Goal: Task Accomplishment & Management: Use online tool/utility

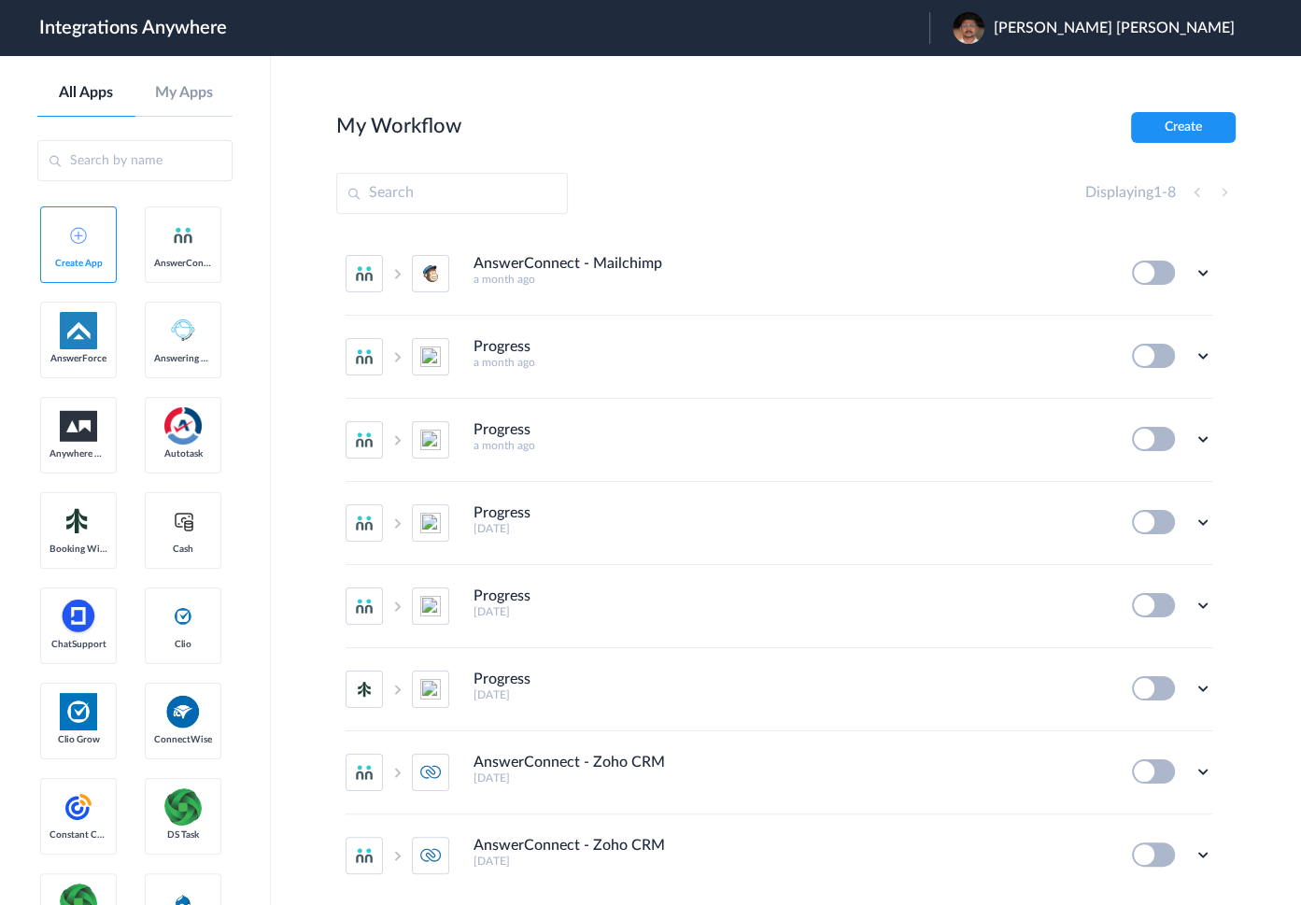
scroll to position [62, 0]
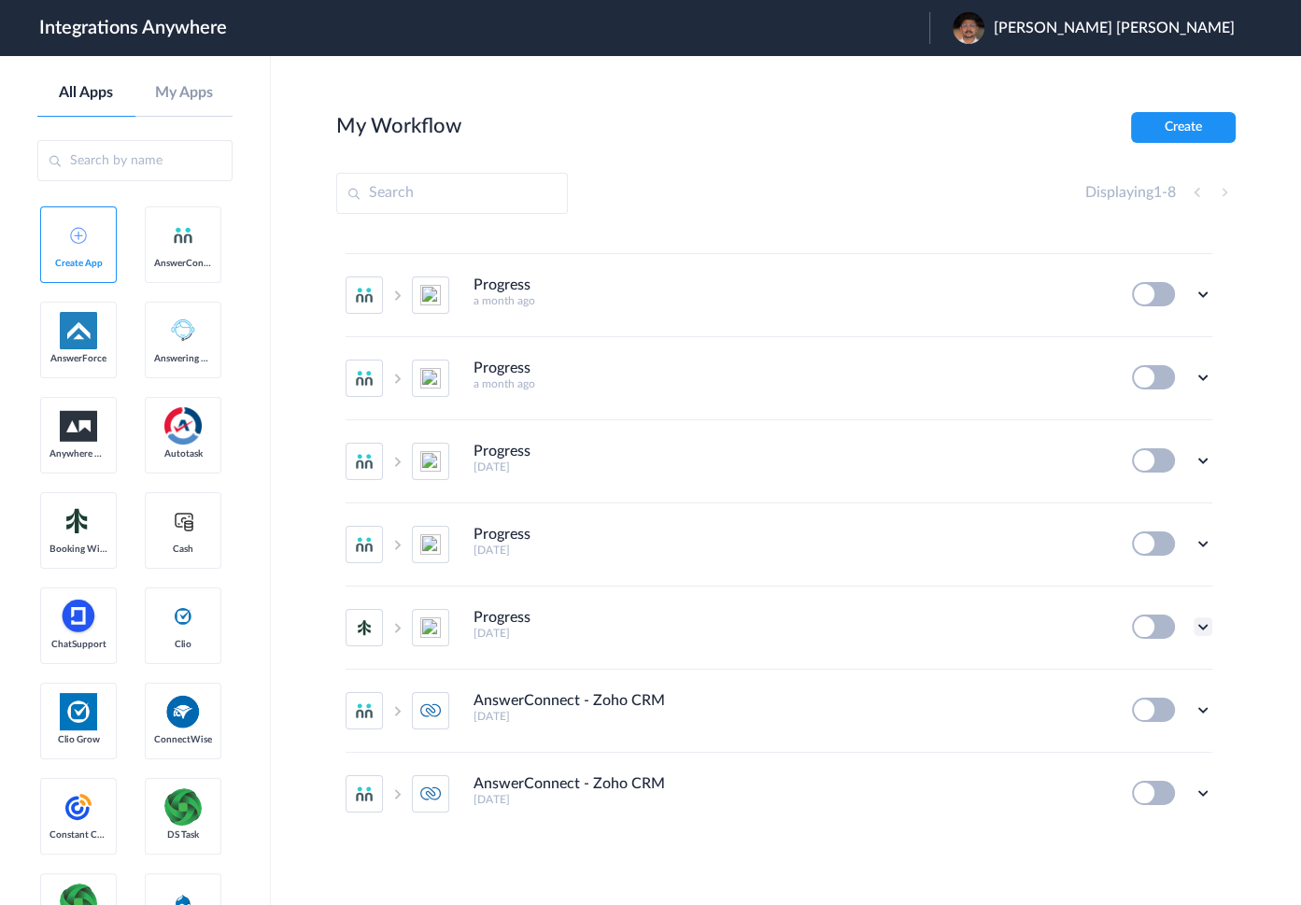
click at [1193, 626] on icon at bounding box center [1202, 626] width 19 height 19
click at [1126, 742] on span "Delete" at bounding box center [1144, 738] width 37 height 13
click at [1139, 757] on li "Are you sure?" at bounding box center [1150, 747] width 121 height 50
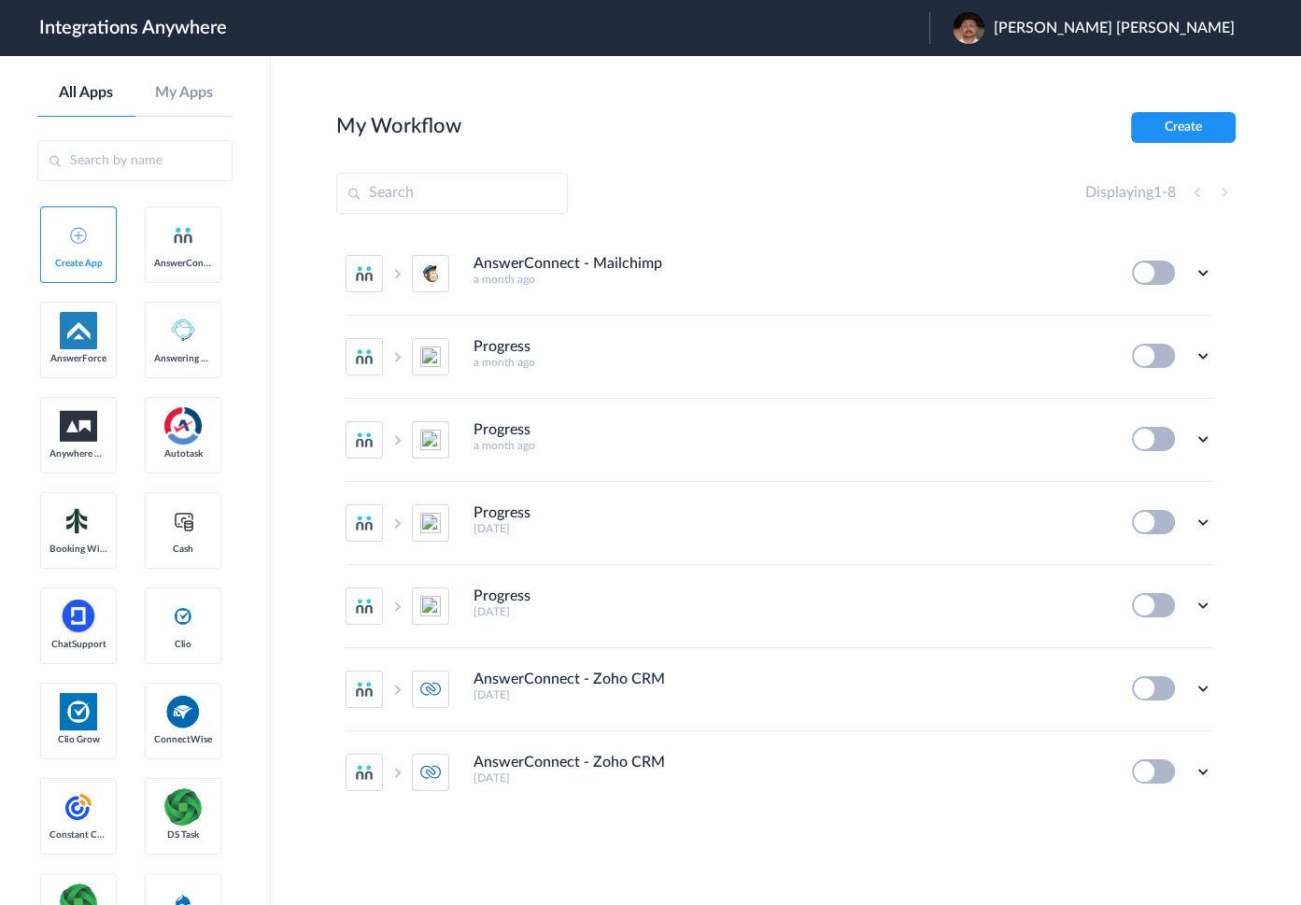
scroll to position [0, 0]
click at [1197, 522] on icon at bounding box center [1202, 522] width 19 height 19
click at [1147, 643] on li "Delete" at bounding box center [1150, 634] width 121 height 35
click at [1134, 650] on li "Are you sure?" at bounding box center [1150, 642] width 121 height 50
click at [1204, 517] on icon at bounding box center [1202, 522] width 19 height 19
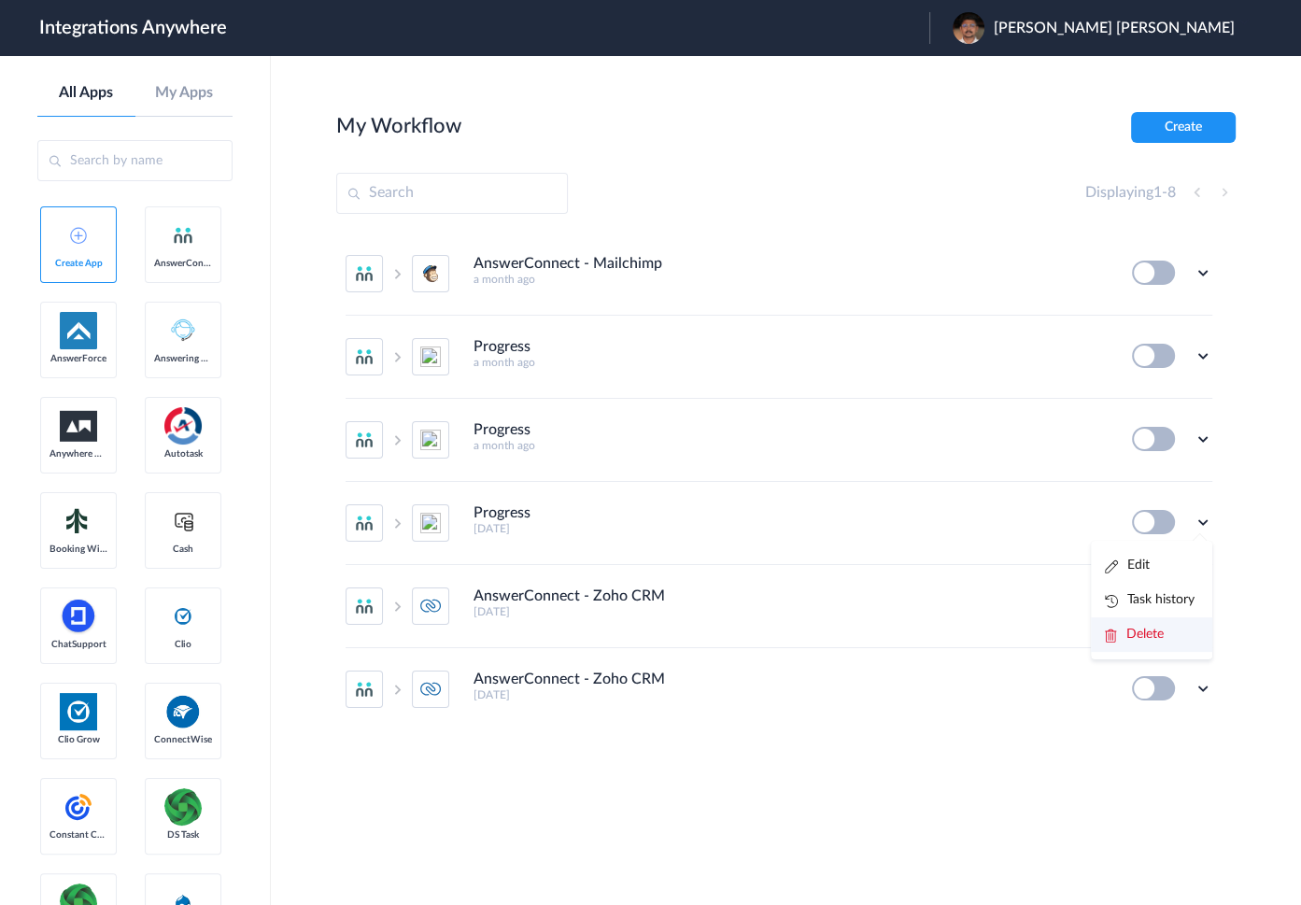
click at [1154, 633] on span "Delete" at bounding box center [1144, 633] width 37 height 13
click at [1147, 627] on span "Are you sure?" at bounding box center [1137, 641] width 66 height 29
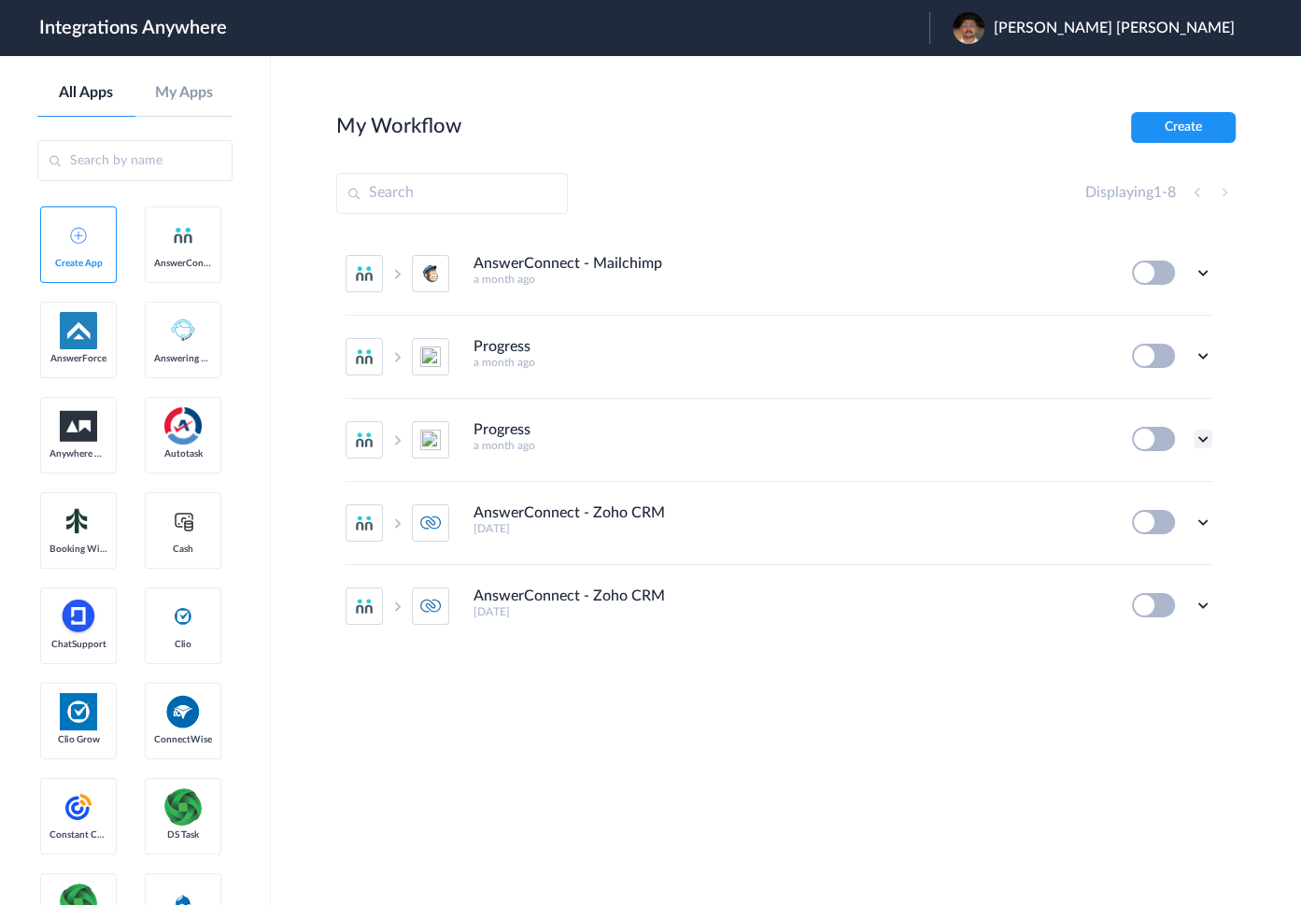
click at [1208, 430] on icon at bounding box center [1202, 438] width 19 height 19
click at [1143, 544] on span "Delete" at bounding box center [1144, 550] width 37 height 13
click at [1148, 562] on li "Are you sure?" at bounding box center [1150, 559] width 121 height 50
click at [1195, 351] on icon at bounding box center [1202, 355] width 19 height 19
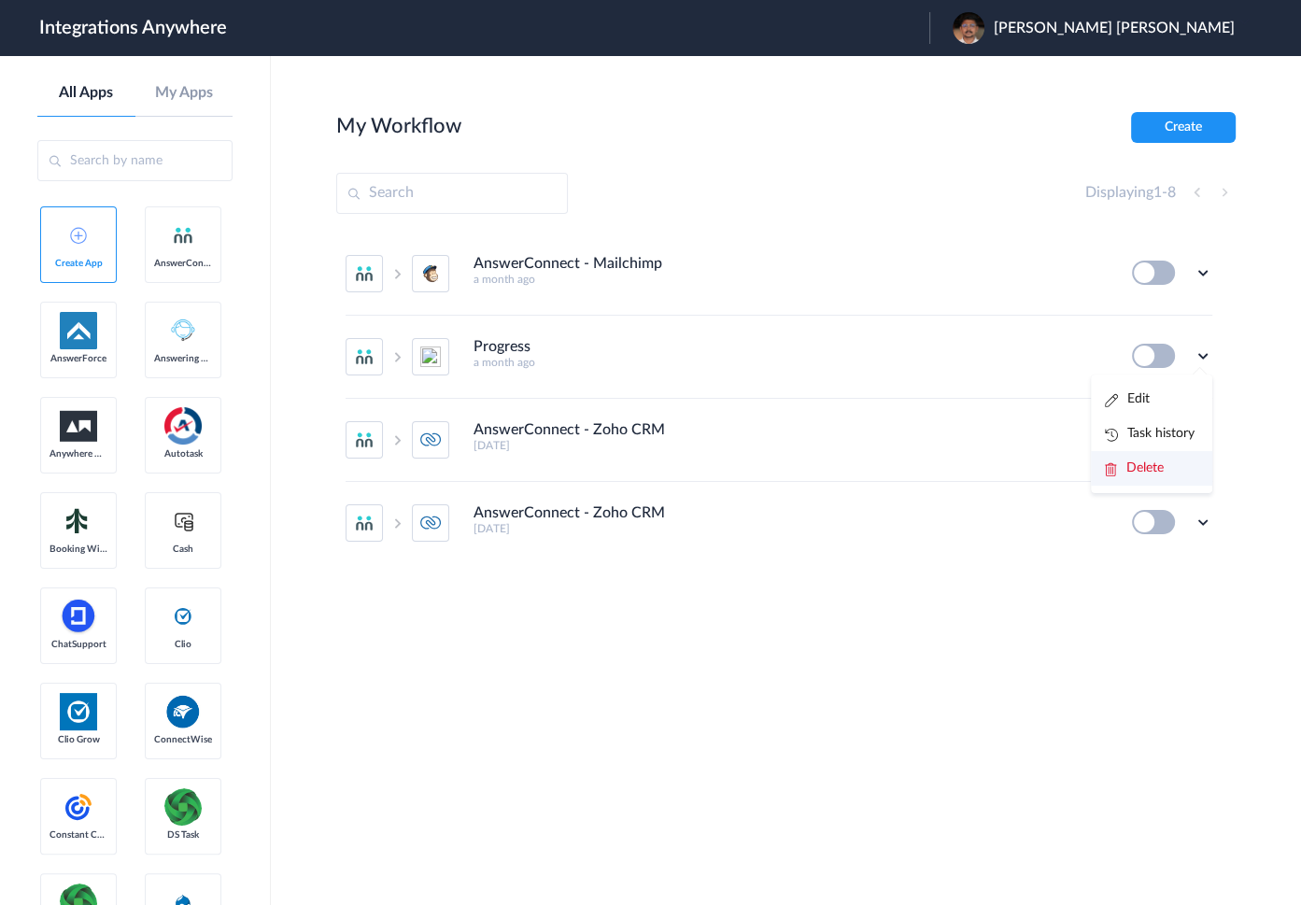
click at [1147, 471] on span "Delete" at bounding box center [1144, 467] width 37 height 13
click at [1139, 480] on li "Are you sure?" at bounding box center [1150, 476] width 121 height 50
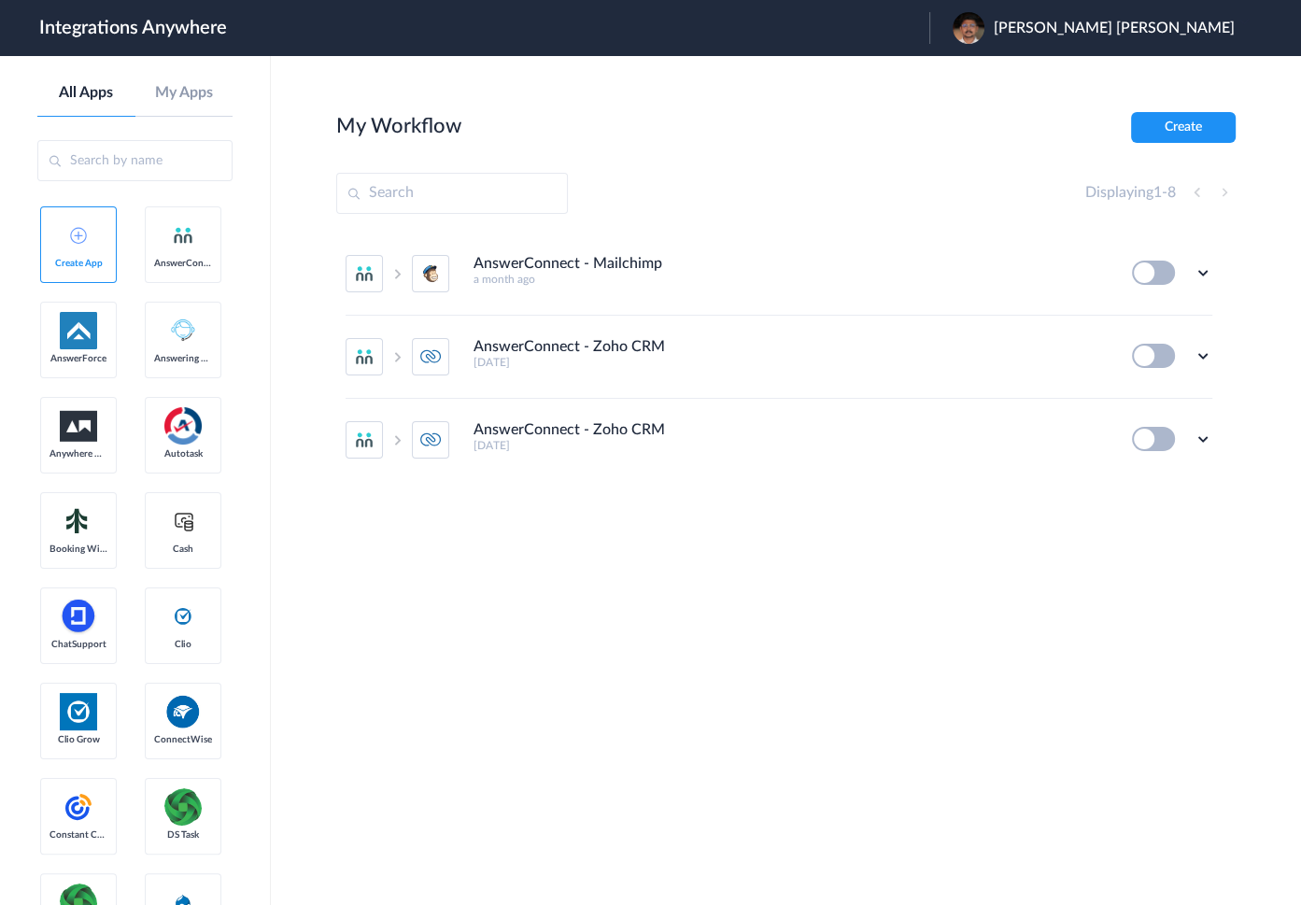
click at [1122, 541] on div "AnswerConnect - Mailchimp a month ago Edit Task history Delete AnswerConnect - …" at bounding box center [785, 393] width 899 height 323
click at [1198, 439] on icon at bounding box center [1202, 438] width 19 height 19
click at [1157, 559] on section "My Workflow Create Displaying 1 - 8 AnswerConnect - Mailchimp a month ago Edit …" at bounding box center [785, 536] width 899 height 849
click at [1193, 442] on icon at bounding box center [1202, 438] width 19 height 19
click at [1155, 319] on li "Edit" at bounding box center [1150, 324] width 121 height 35
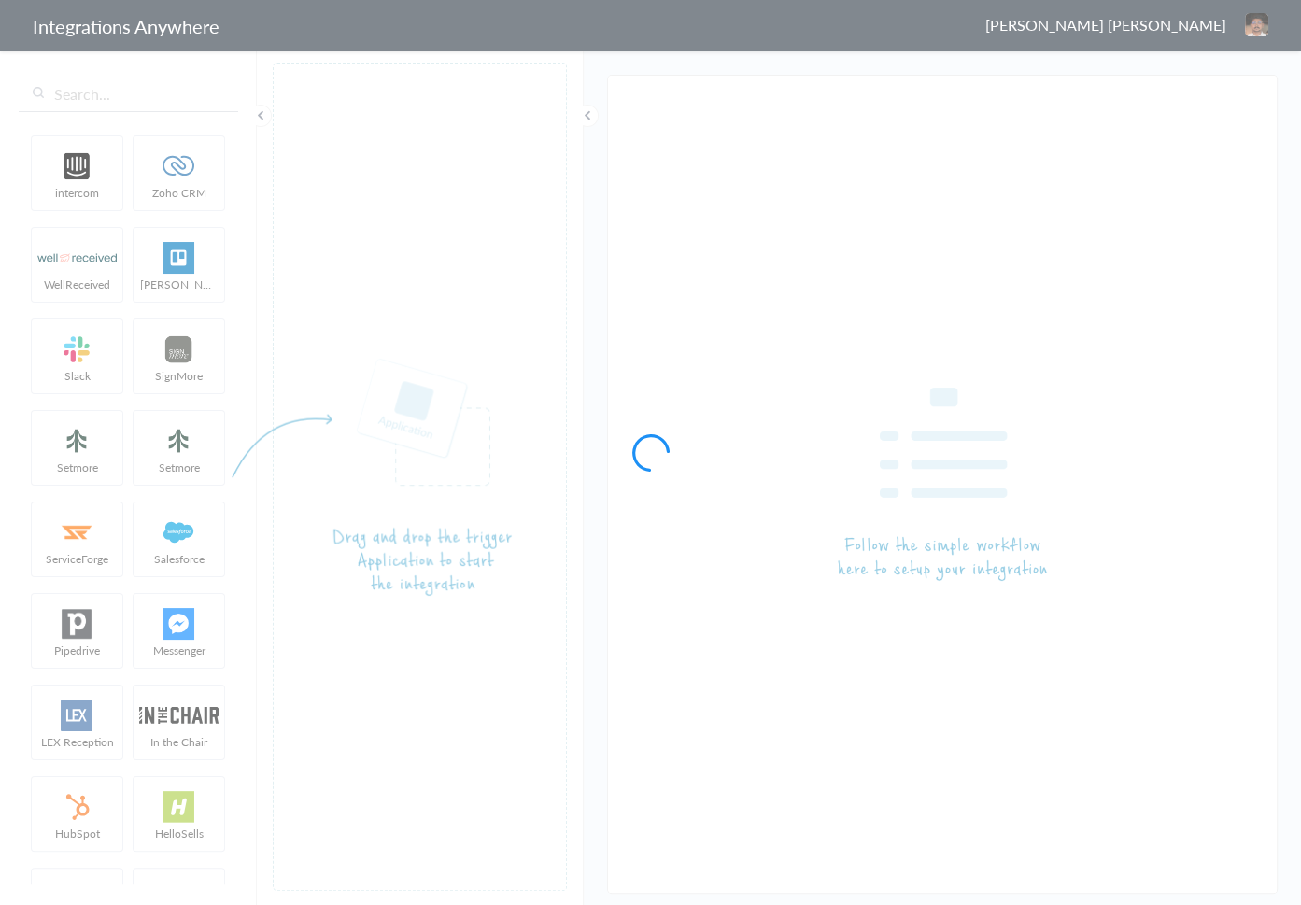
type input "AnswerConnect - Zoho CRM"
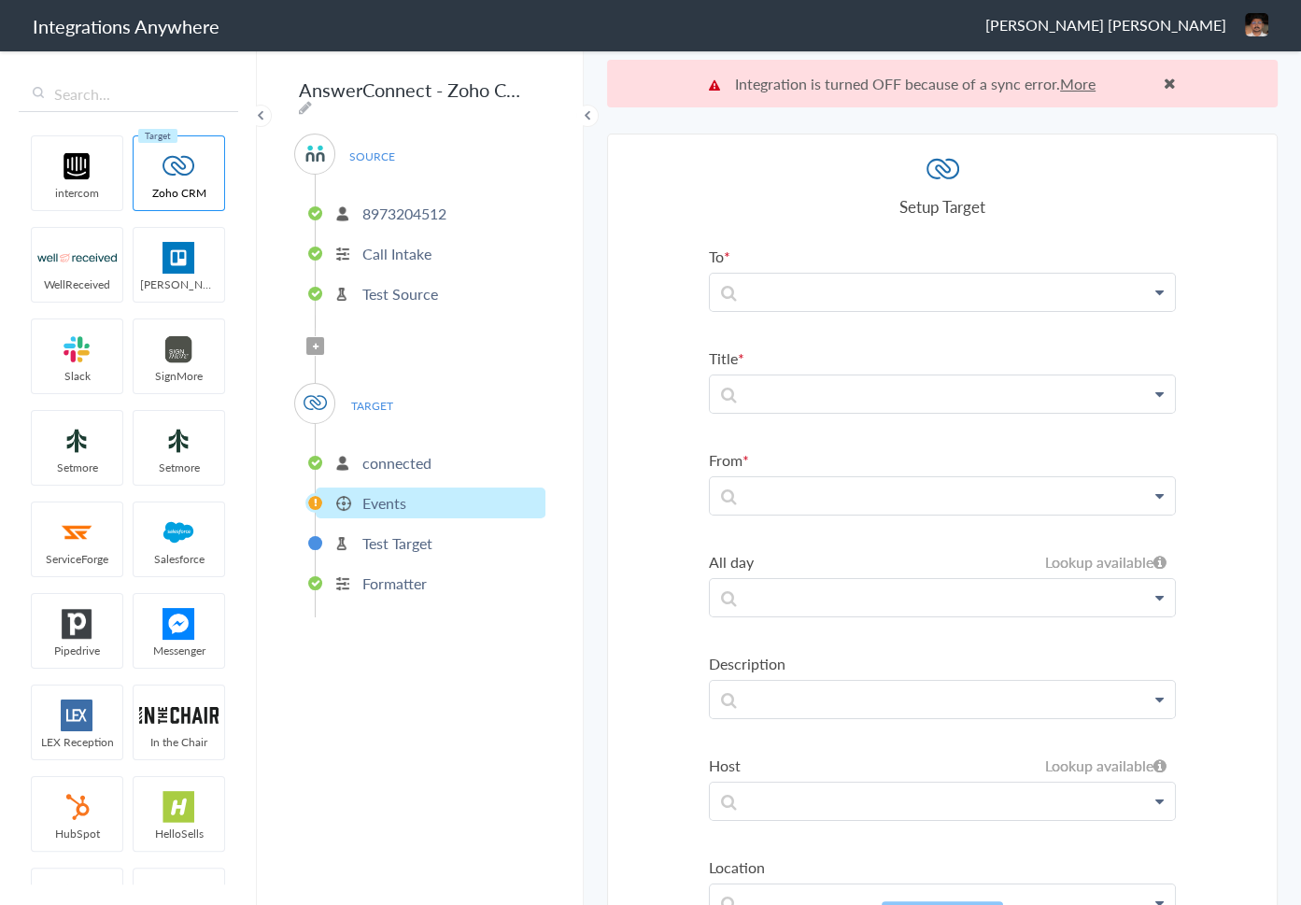
scroll to position [47, 0]
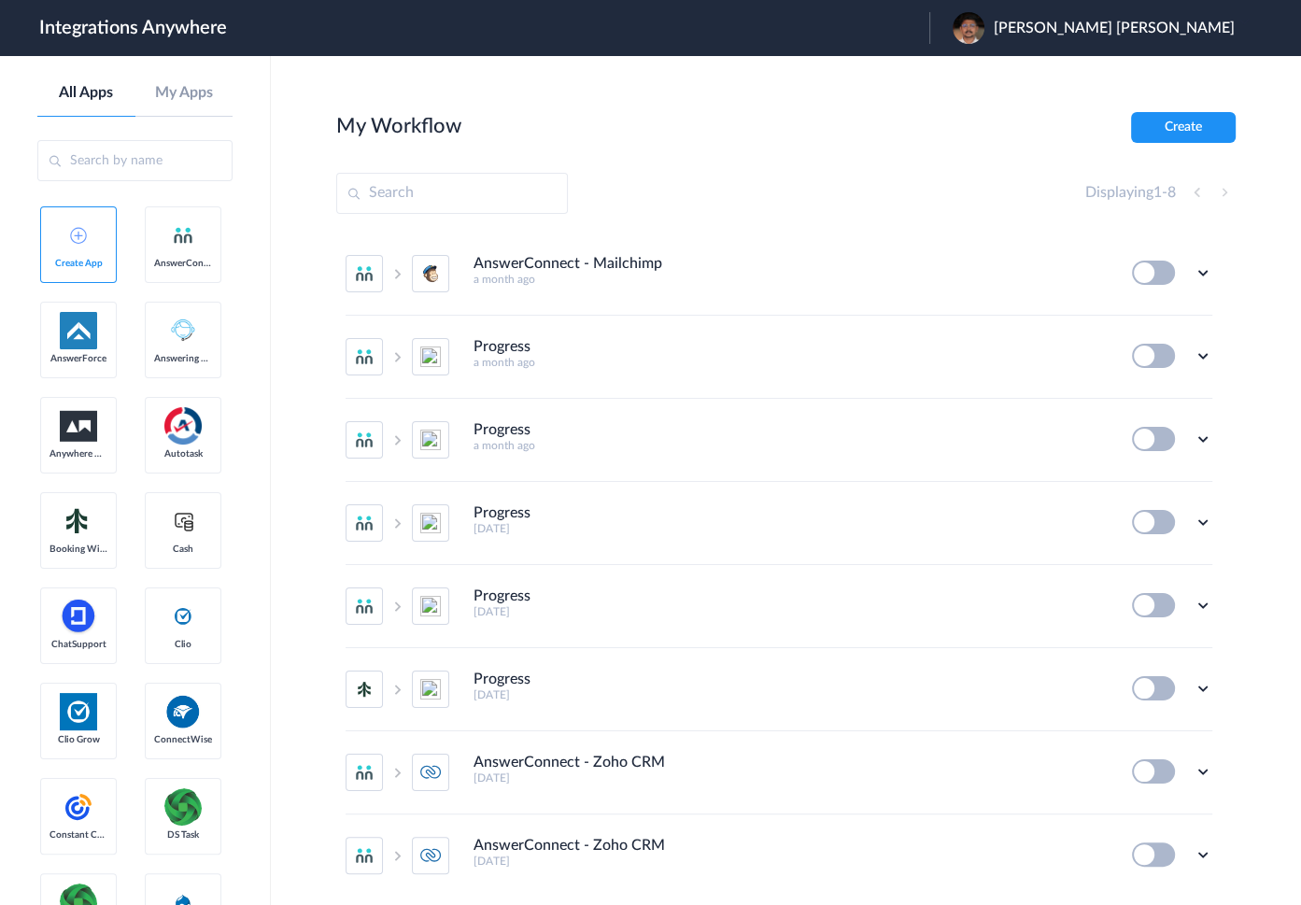
click at [941, 116] on div "My Workflow Create" at bounding box center [785, 127] width 899 height 31
click at [1193, 523] on icon at bounding box center [1202, 522] width 19 height 19
click at [1155, 631] on li "Delete" at bounding box center [1150, 634] width 121 height 35
click at [1134, 637] on span "Are you sure?" at bounding box center [1137, 641] width 66 height 29
click at [1195, 448] on div "Edit Task history Delete" at bounding box center [1172, 439] width 80 height 24
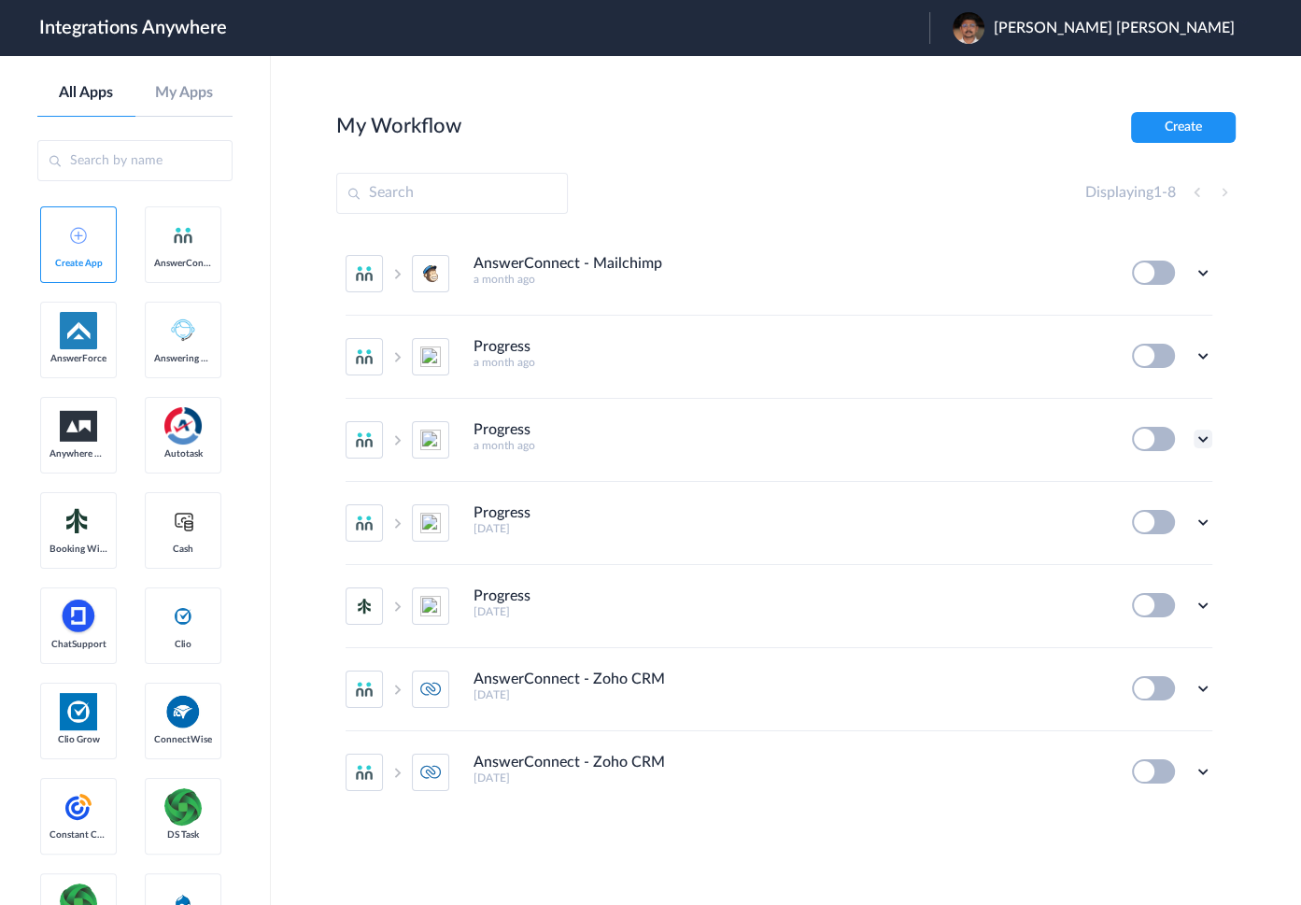
click at [1199, 435] on icon at bounding box center [1202, 438] width 19 height 19
click at [1133, 555] on span "Delete" at bounding box center [1144, 550] width 37 height 13
click at [1135, 554] on span "Are you sure?" at bounding box center [1137, 558] width 66 height 29
click at [1200, 355] on icon at bounding box center [1202, 355] width 19 height 19
click at [1126, 471] on span "Delete" at bounding box center [1144, 467] width 37 height 13
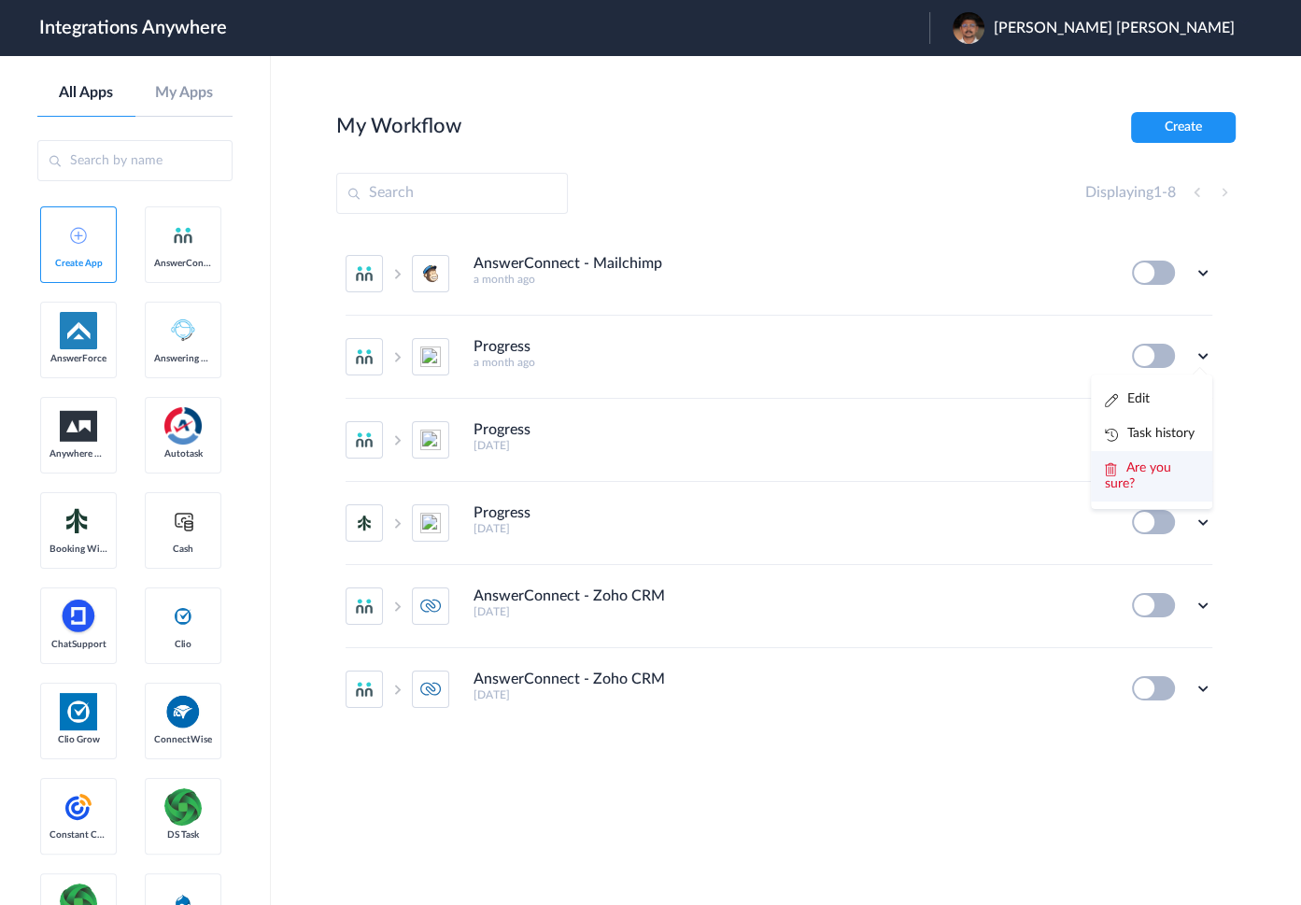
click at [1142, 471] on span "Are you sure?" at bounding box center [1137, 475] width 66 height 29
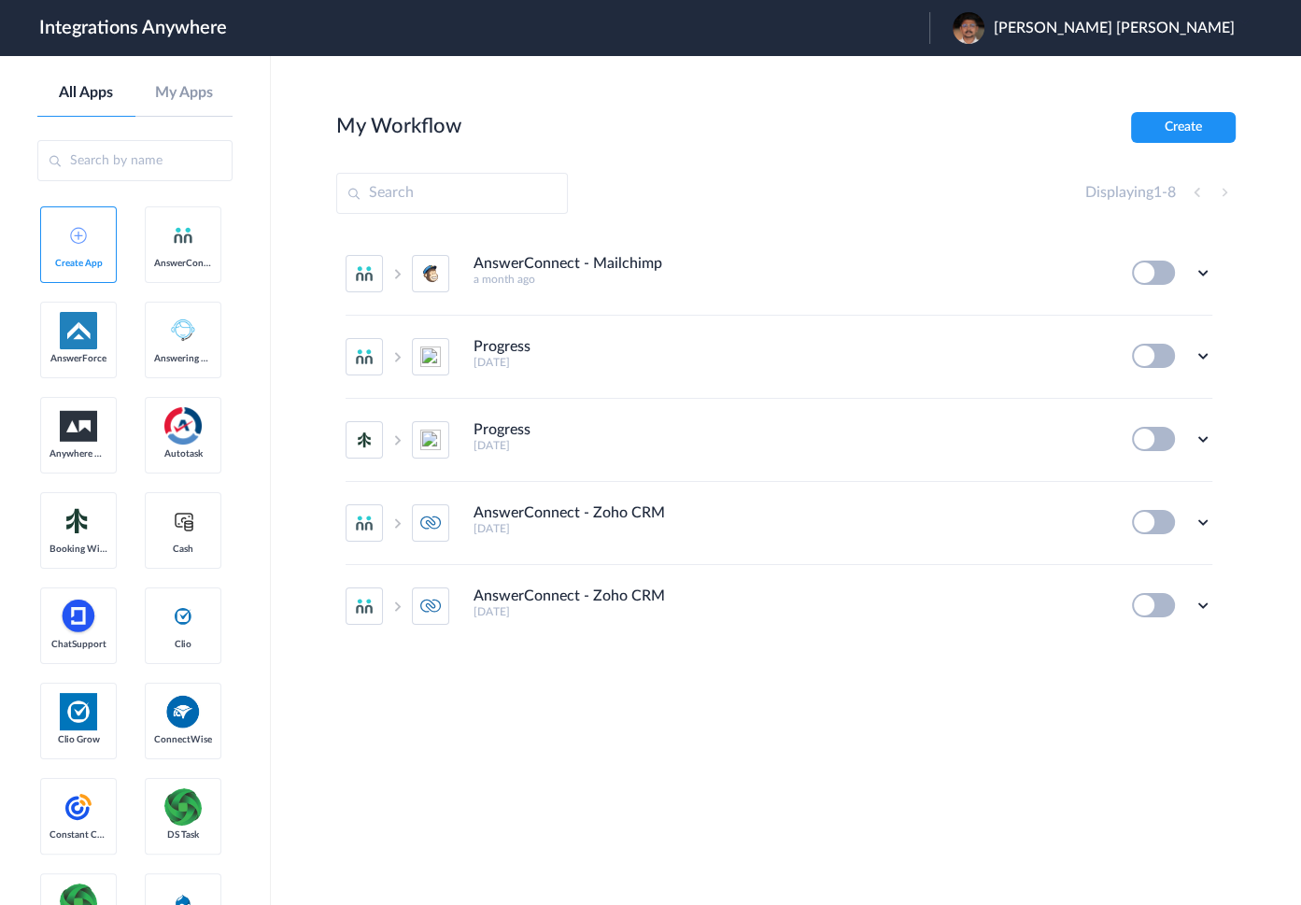
click at [1190, 350] on div "Edit Task history Delete" at bounding box center [1172, 356] width 80 height 24
click at [1205, 349] on icon at bounding box center [1202, 355] width 19 height 19
click at [1145, 469] on span "Delete" at bounding box center [1144, 467] width 37 height 13
click at [1139, 478] on li "Are you sure?" at bounding box center [1150, 476] width 121 height 50
click at [1196, 349] on icon at bounding box center [1202, 355] width 19 height 19
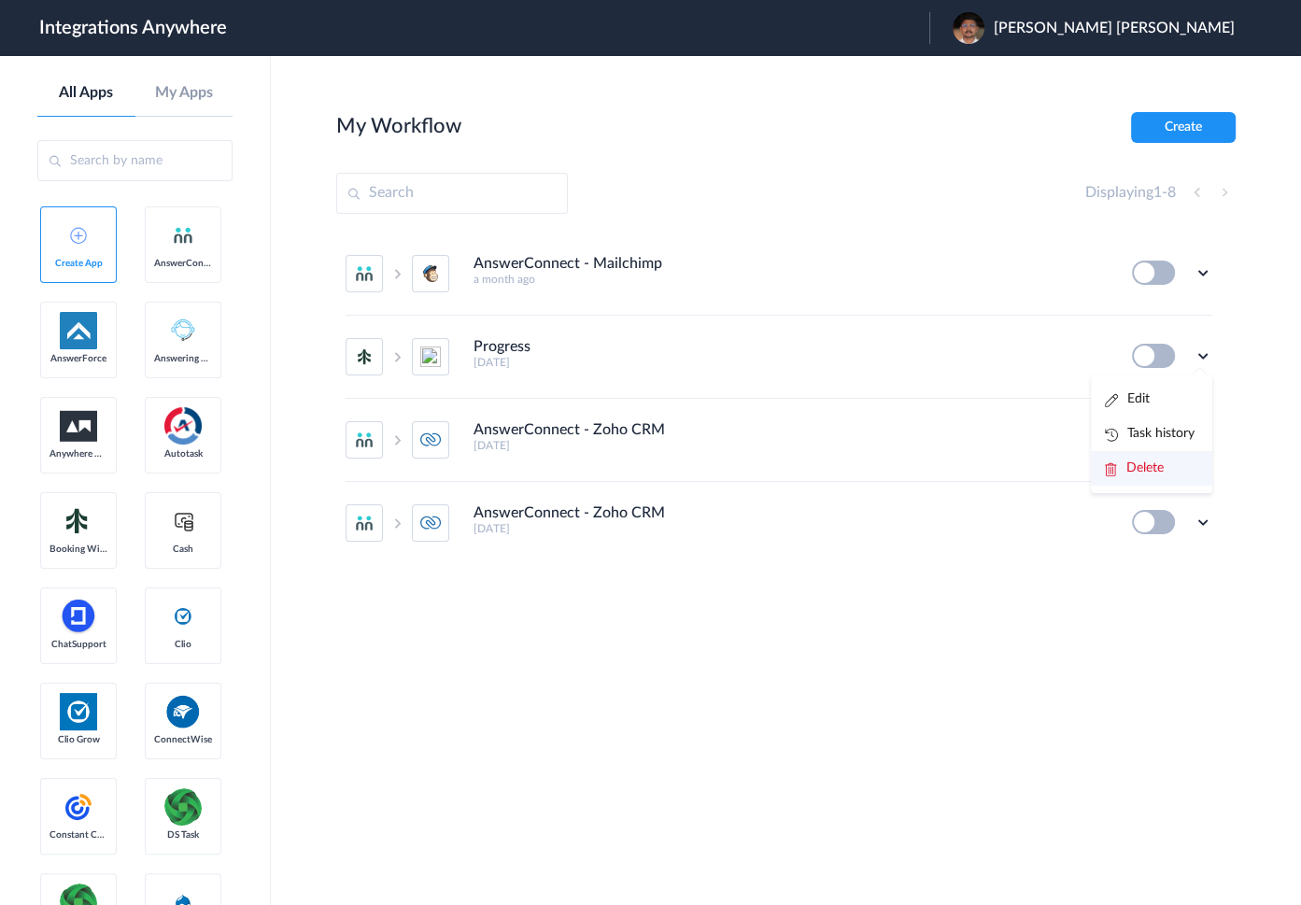
click at [1137, 471] on span "Delete" at bounding box center [1144, 467] width 37 height 13
click at [1126, 474] on span "Are you sure?" at bounding box center [1137, 475] width 66 height 29
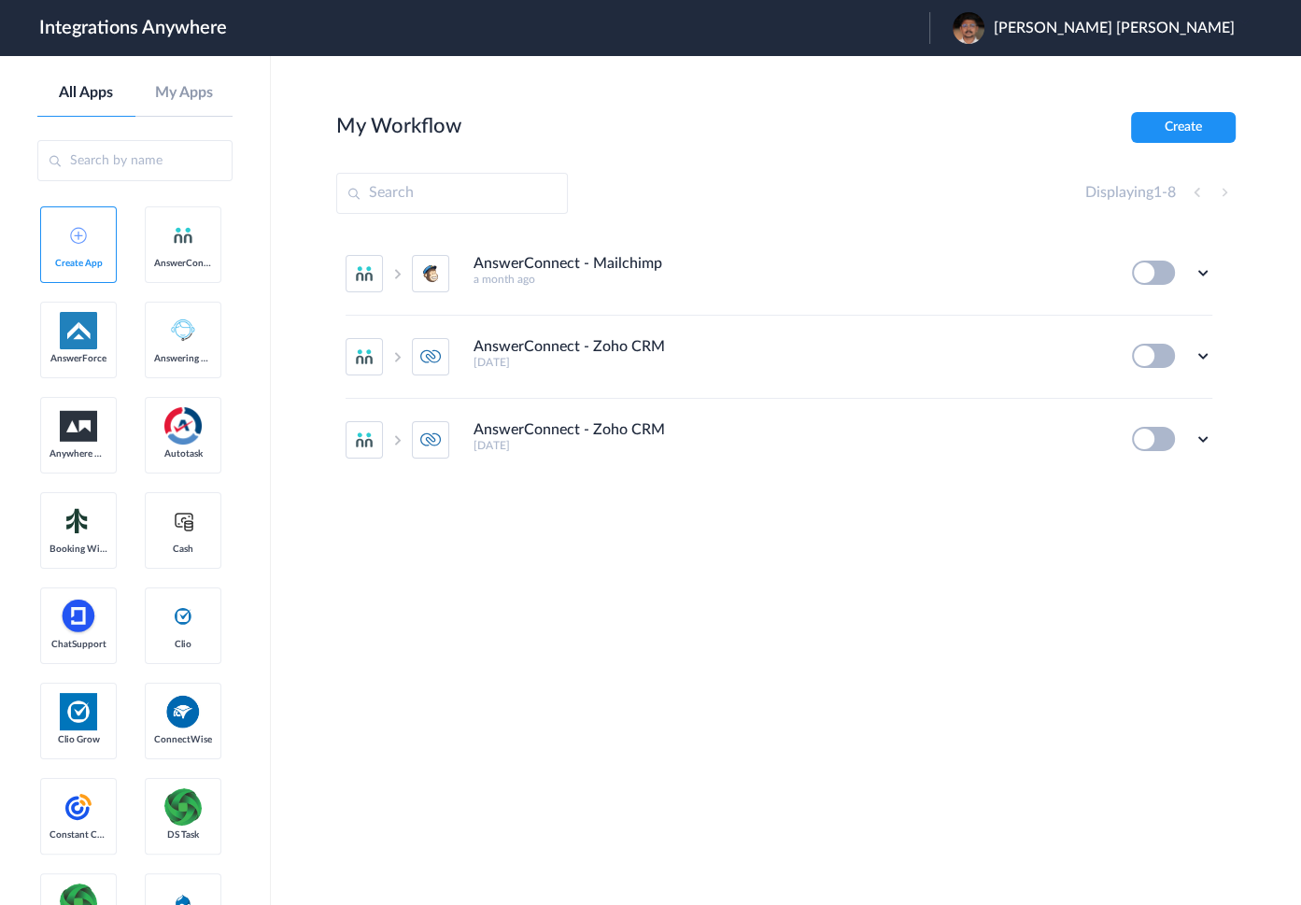
click at [979, 612] on section "My Workflow Create Displaying 1 - 8 AnswerConnect - Mailchimp a month ago Edit …" at bounding box center [785, 536] width 899 height 849
click at [850, 612] on section "My Workflow Create Displaying 1 - 8 AnswerConnect - Mailchimp a month ago Edit …" at bounding box center [785, 536] width 899 height 849
click at [842, 589] on section "My Workflow Create Displaying 1 - 8 AnswerConnect - Mailchimp a month ago Edit …" at bounding box center [785, 536] width 899 height 849
click at [805, 580] on section "My Workflow Create Displaying 1 - 3 AnswerConnect - Mailchimp a month ago Edit …" at bounding box center [785, 536] width 899 height 849
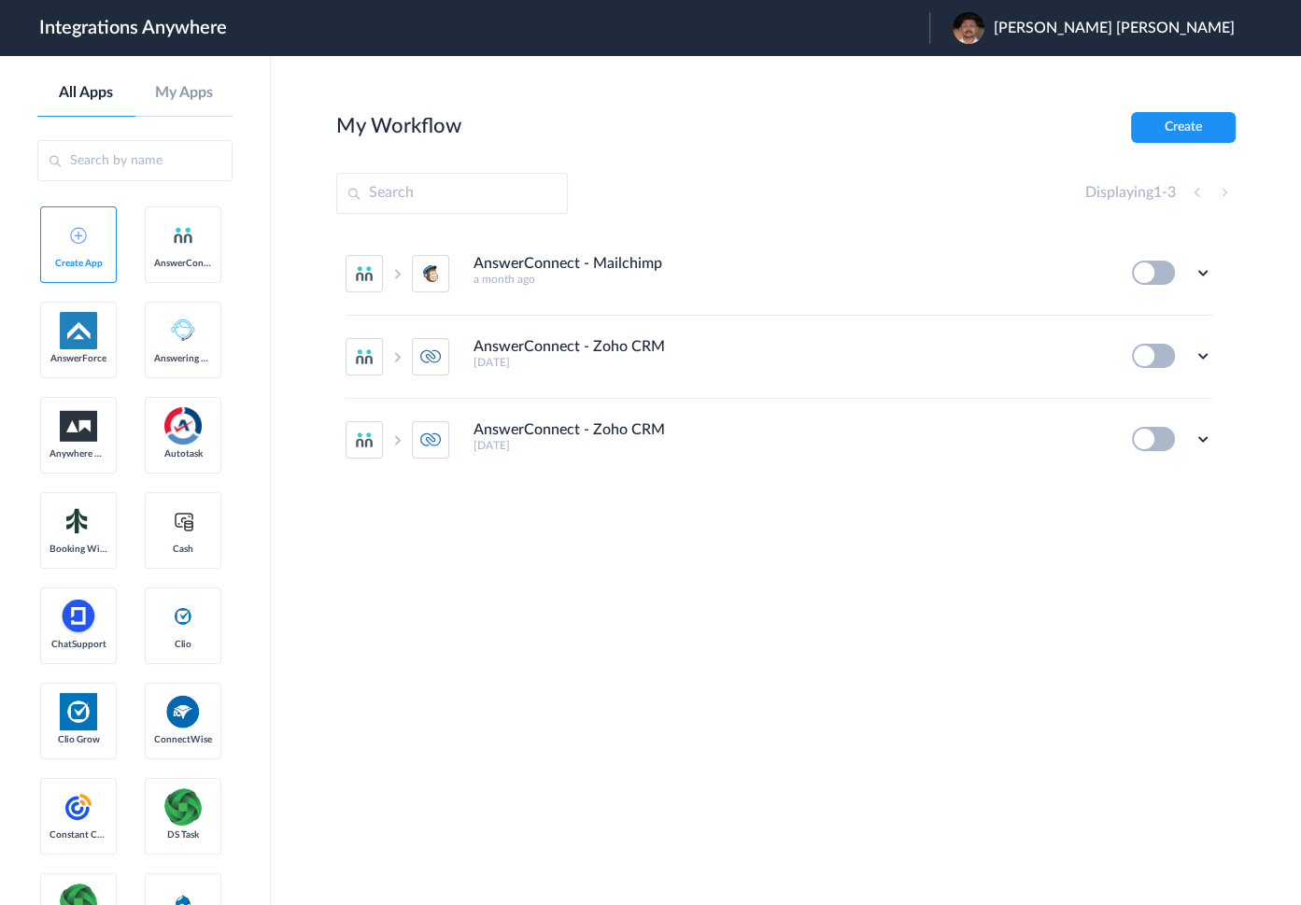
click at [797, 590] on section "My Workflow Create Displaying 1 - 3 AnswerConnect - Mailchimp a month ago Edit …" at bounding box center [785, 536] width 899 height 849
click at [826, 589] on section "My Workflow Create Displaying 1 - 3 AnswerConnect - Mailchimp a month ago Edit …" at bounding box center [785, 536] width 899 height 849
click at [830, 589] on section "My Workflow Create Displaying 1 - 3 AnswerConnect - Mailchimp a month ago Edit …" at bounding box center [785, 536] width 899 height 849
click at [851, 600] on section "My Workflow Create Displaying 1 - 3 AnswerConnect - Mailchimp a month ago Edit …" at bounding box center [785, 536] width 899 height 849
click at [811, 598] on section "My Workflow Create Displaying 1 - 3 AnswerConnect - Mailchimp a month ago Edit …" at bounding box center [785, 536] width 899 height 849
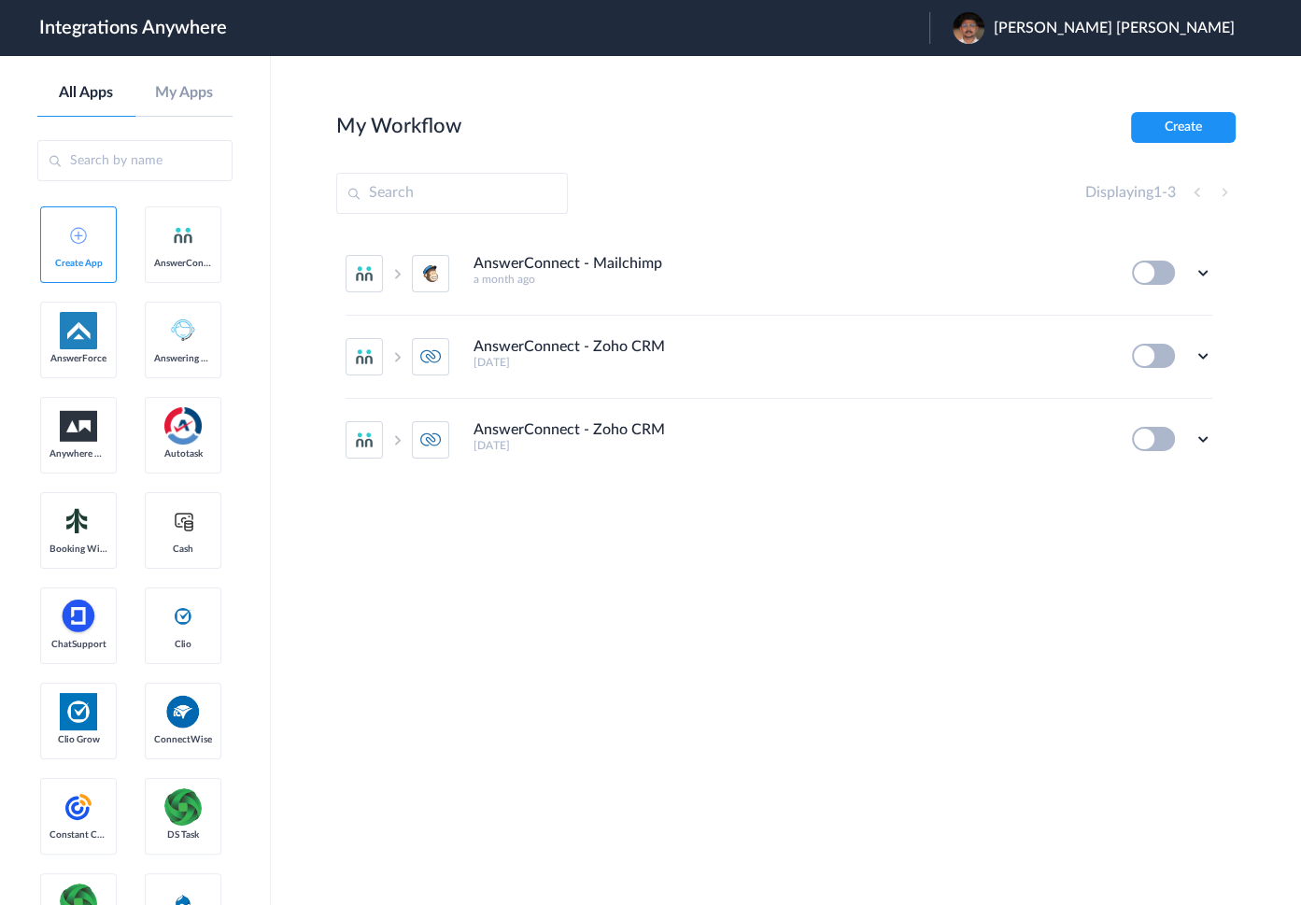
click at [768, 610] on section "My Workflow Create Displaying 1 - 3 AnswerConnect - Mailchimp a month ago Edit …" at bounding box center [785, 536] width 899 height 849
click at [1190, 119] on button "Create" at bounding box center [1183, 127] width 105 height 31
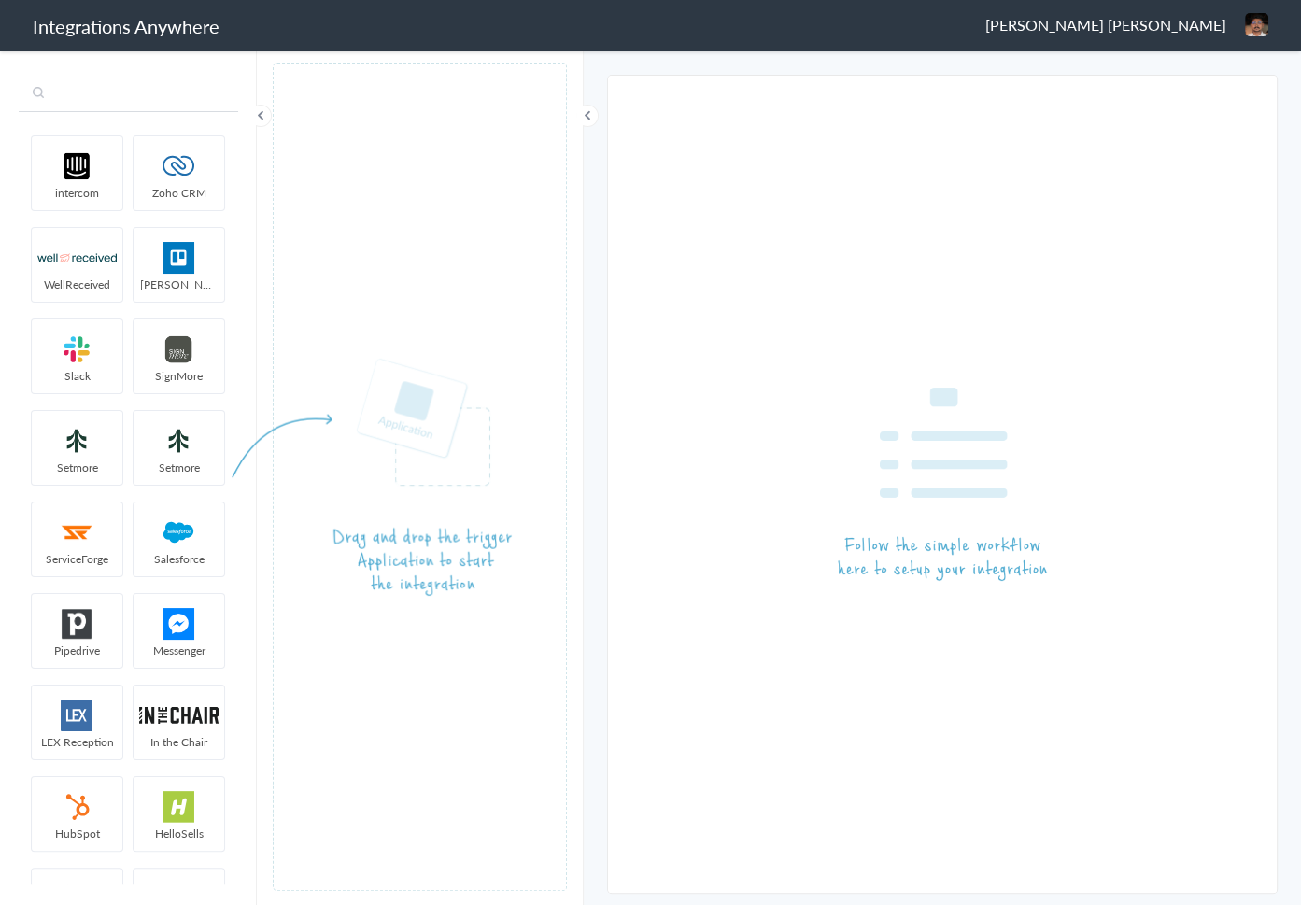
click at [120, 99] on input "text" at bounding box center [128, 94] width 219 height 35
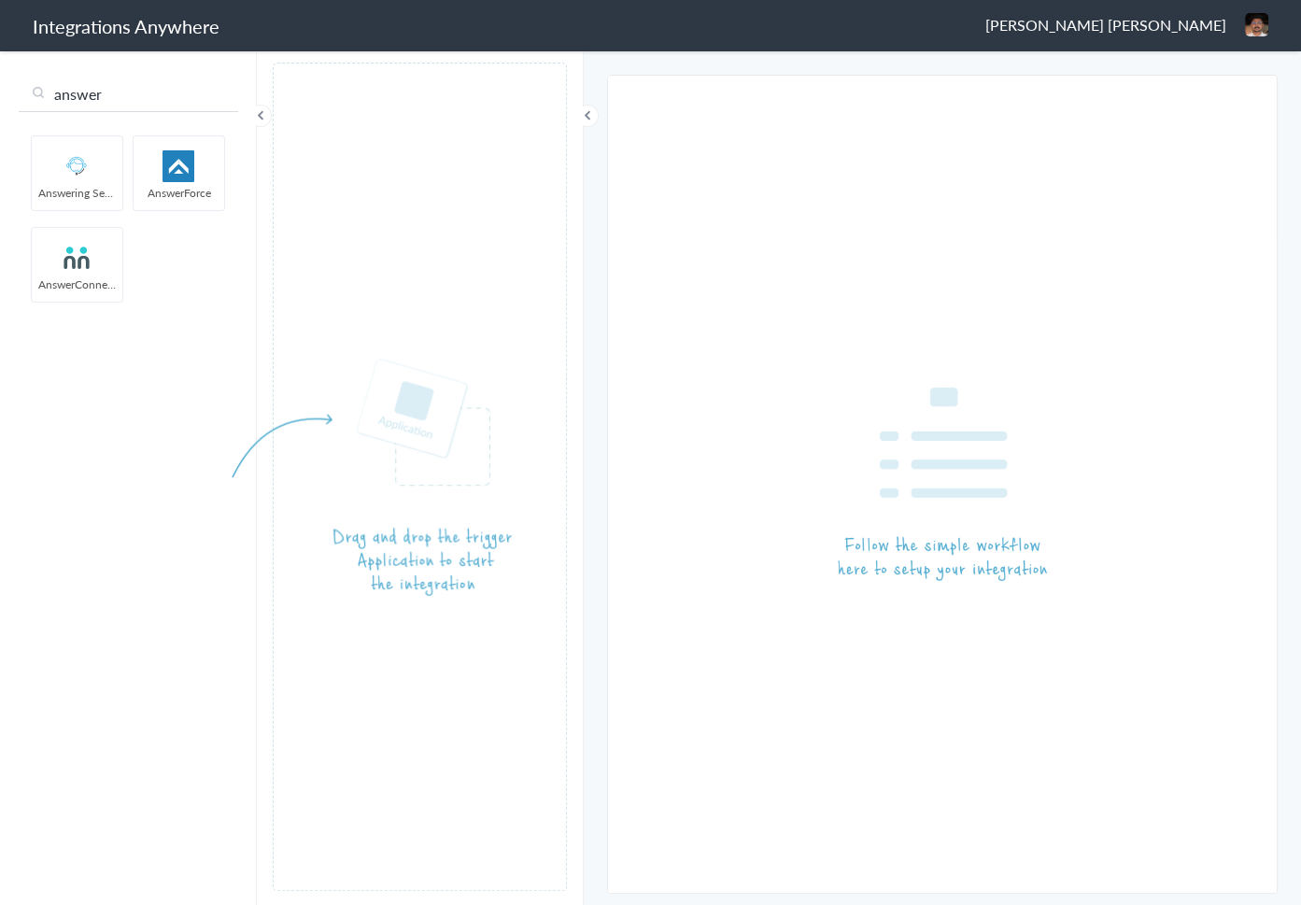
type input "answer"
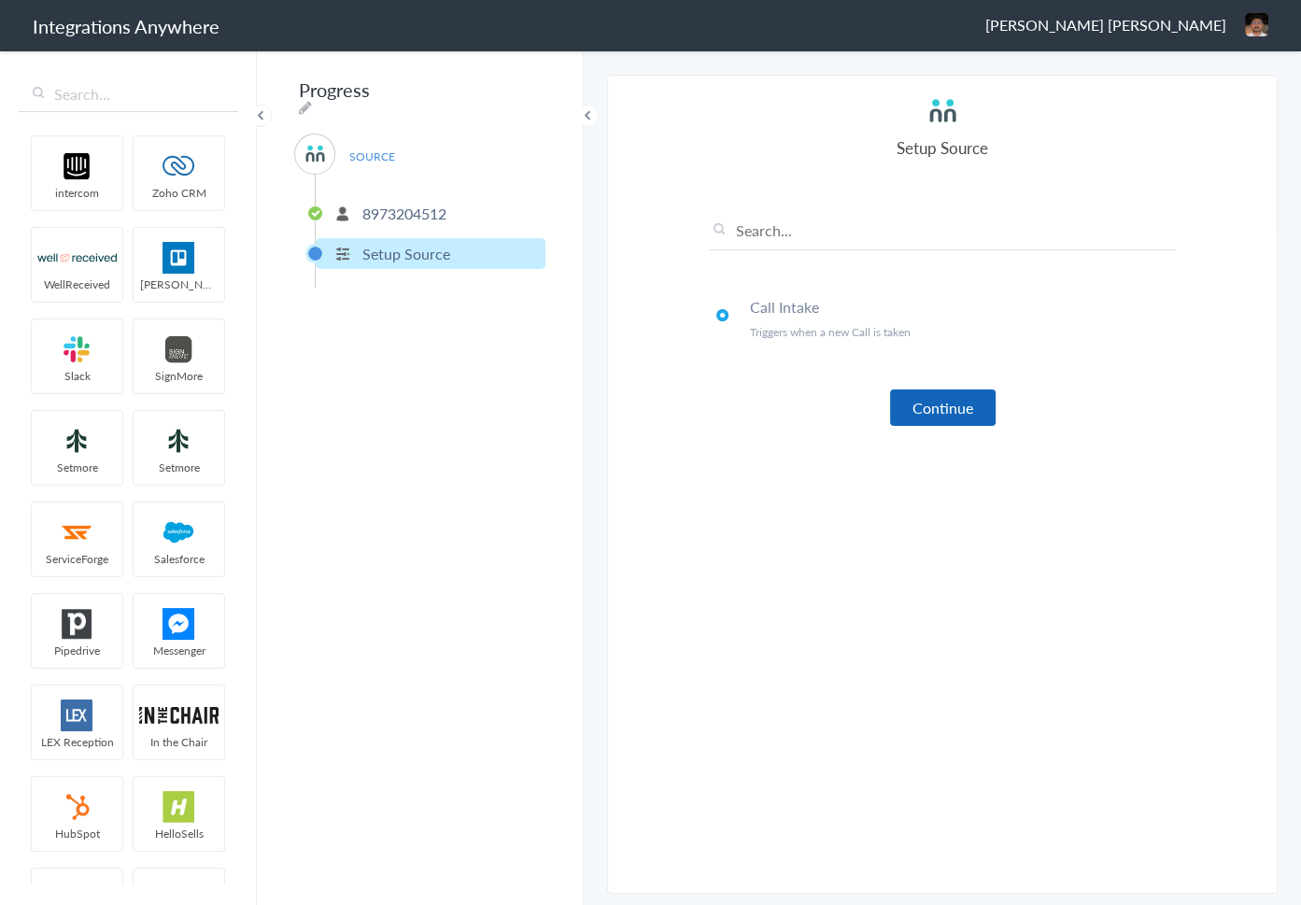
click at [948, 412] on button "Continue" at bounding box center [942, 407] width 105 height 36
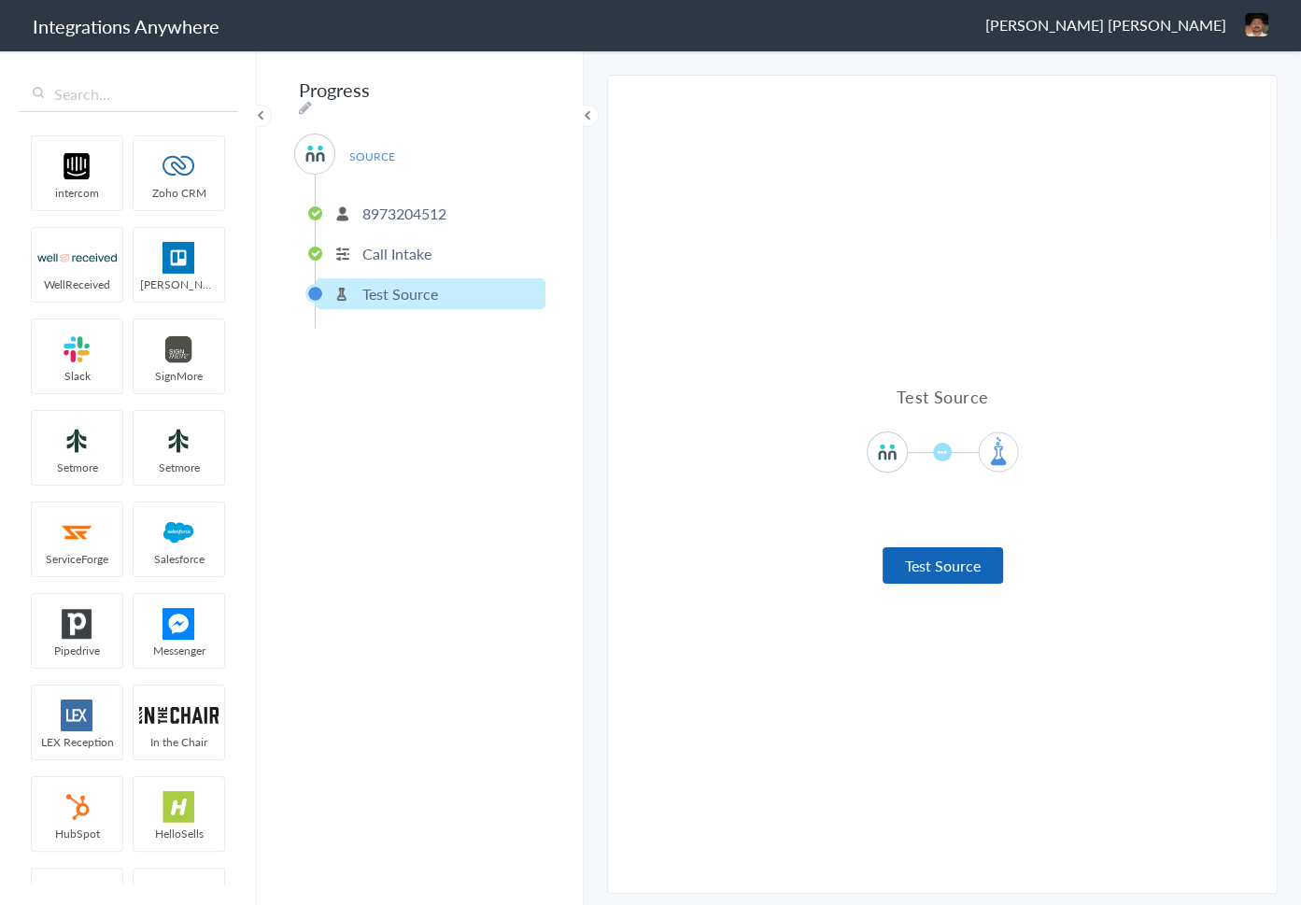
click at [958, 572] on button "Test Source" at bounding box center [942, 565] width 120 height 36
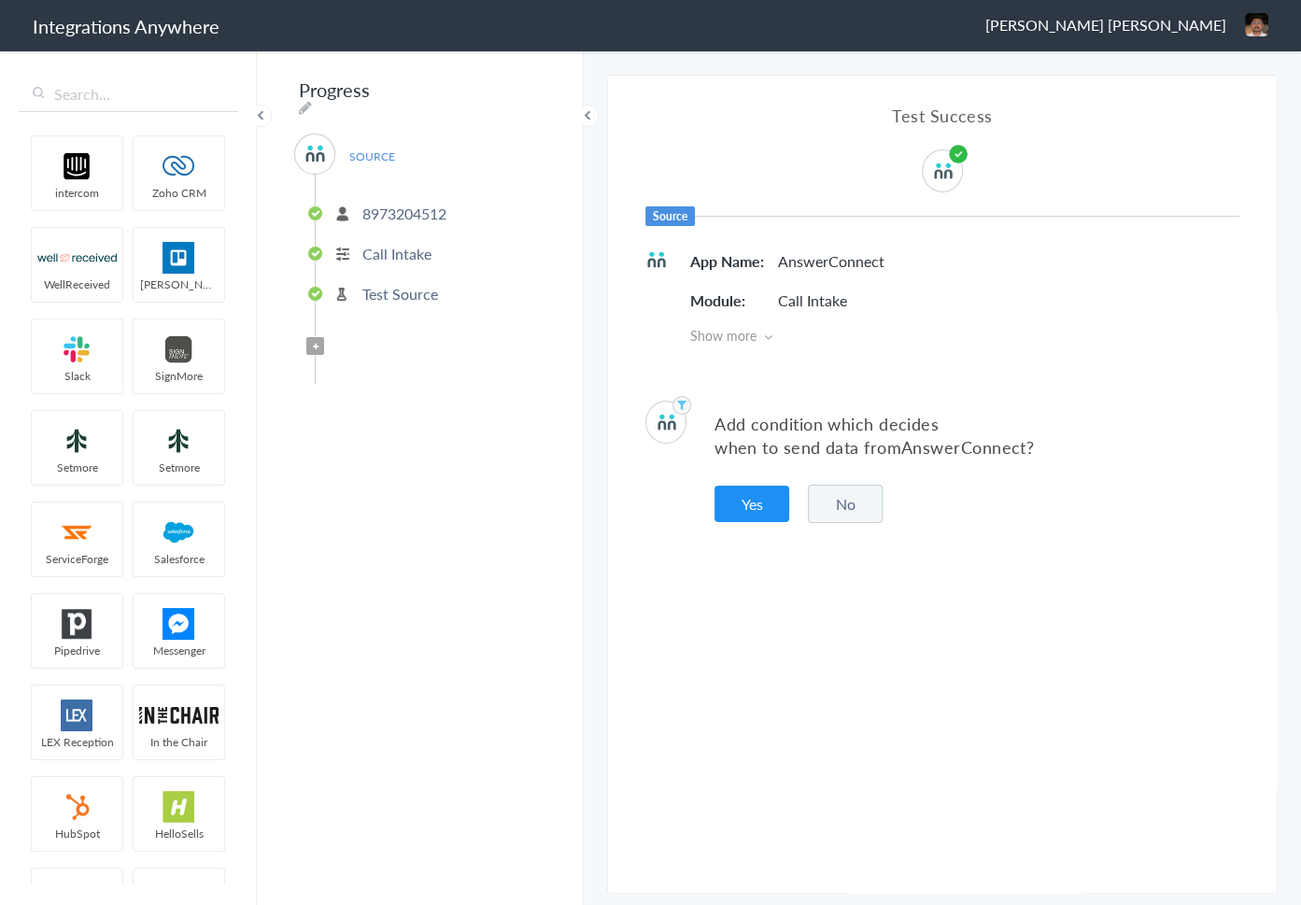
click at [916, 680] on article "Test Success Source App Name AnswerConnect Module Call Intake Show more Add con…" at bounding box center [942, 484] width 668 height 817
click at [763, 343] on span "Show more" at bounding box center [964, 335] width 549 height 19
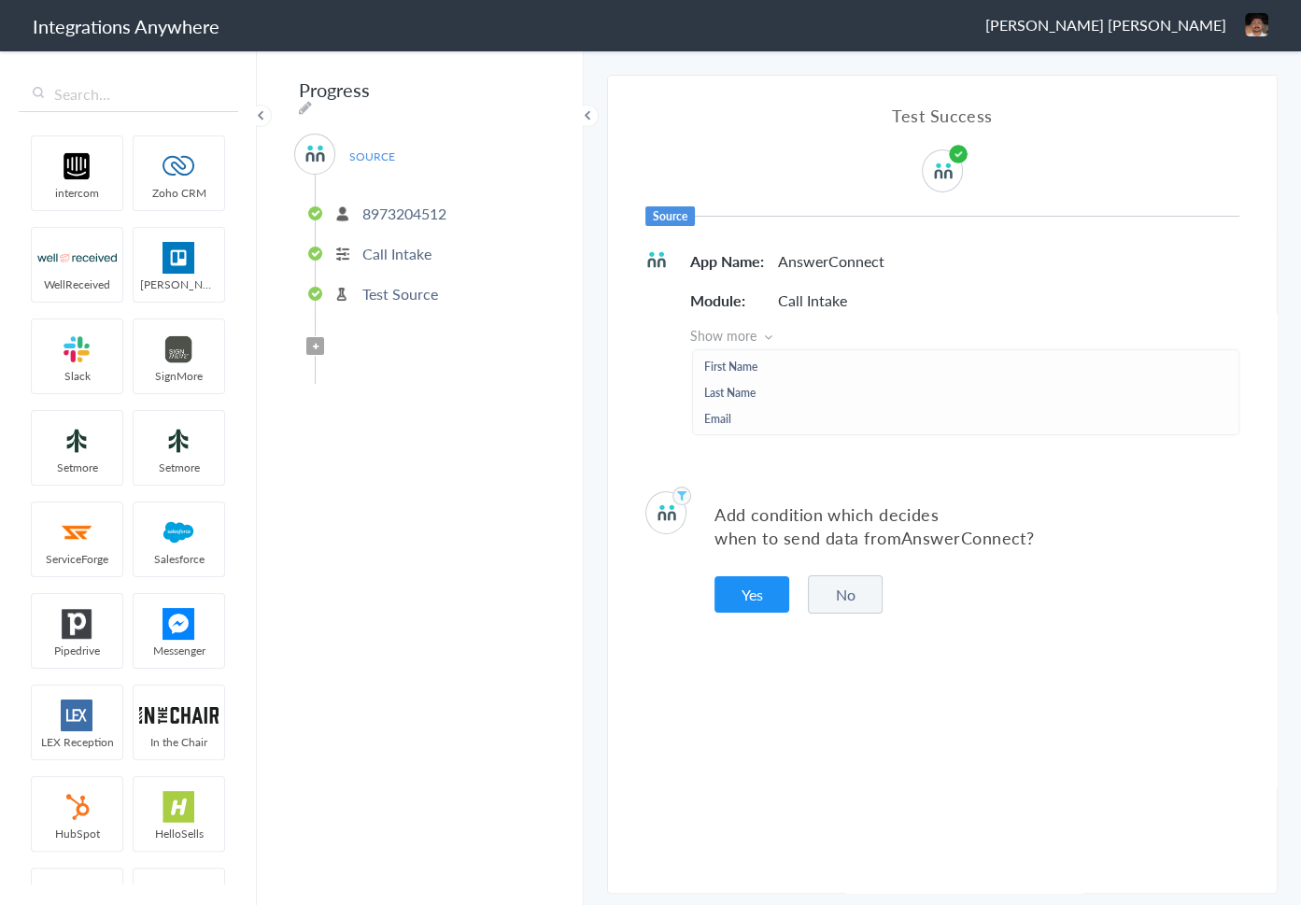
click at [847, 612] on div "Add condition which decides when to send data from AnswerConnect ? Yes No" at bounding box center [942, 552] width 668 height 178
click at [847, 599] on button "No" at bounding box center [845, 594] width 75 height 38
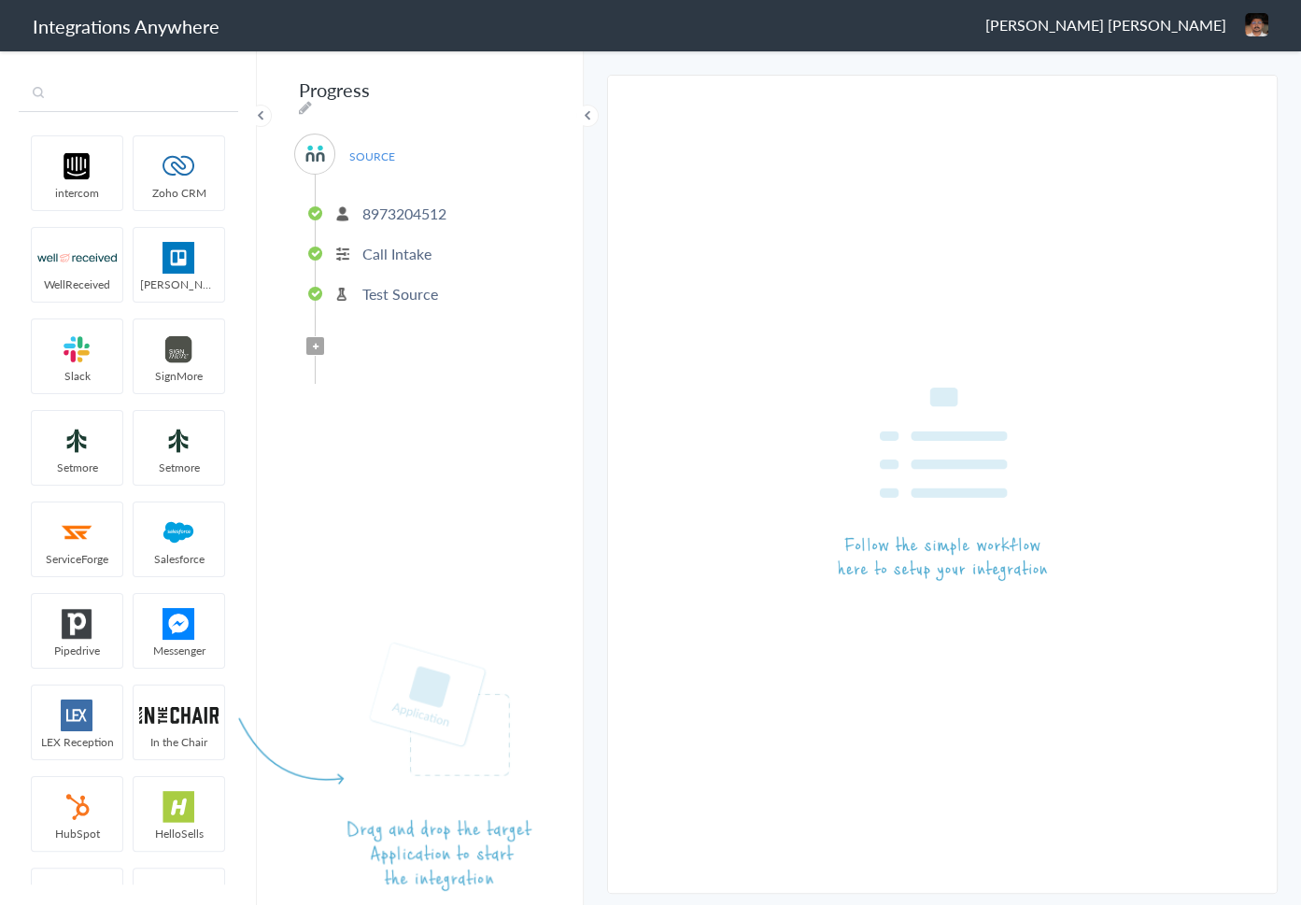
click at [154, 105] on input "text" at bounding box center [128, 94] width 219 height 35
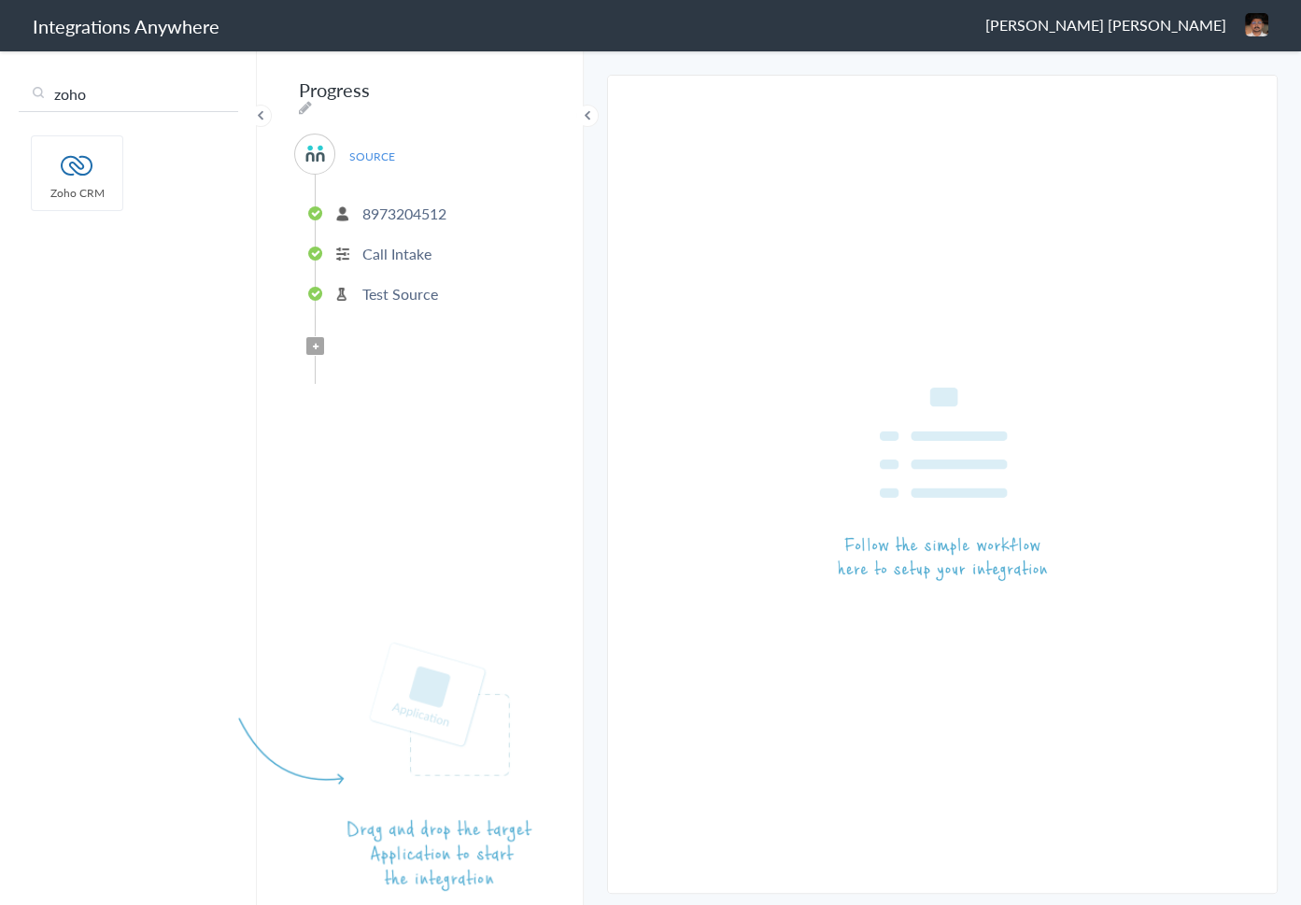
type input "zoho"
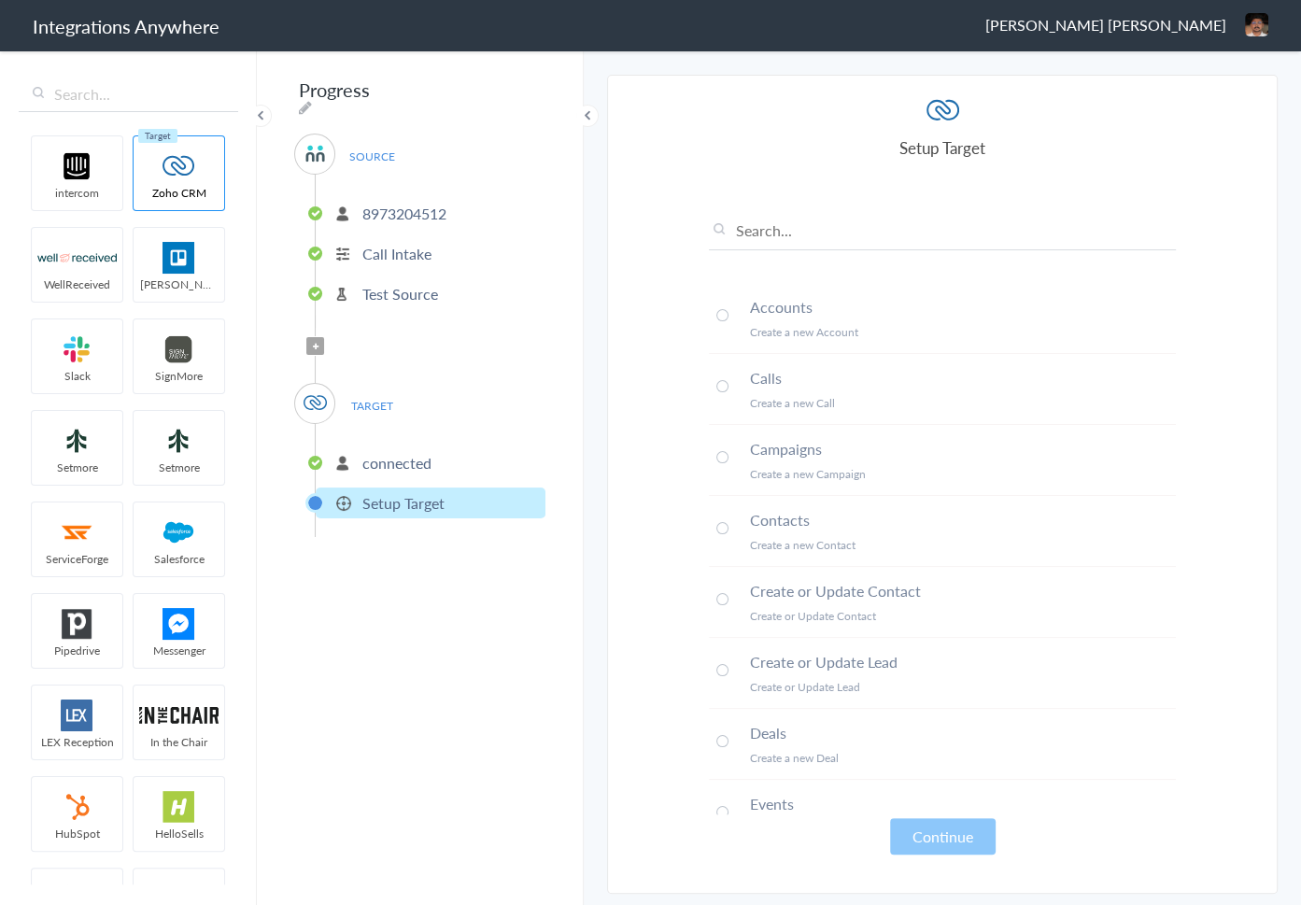
click at [417, 461] on p "connected" at bounding box center [396, 462] width 69 height 21
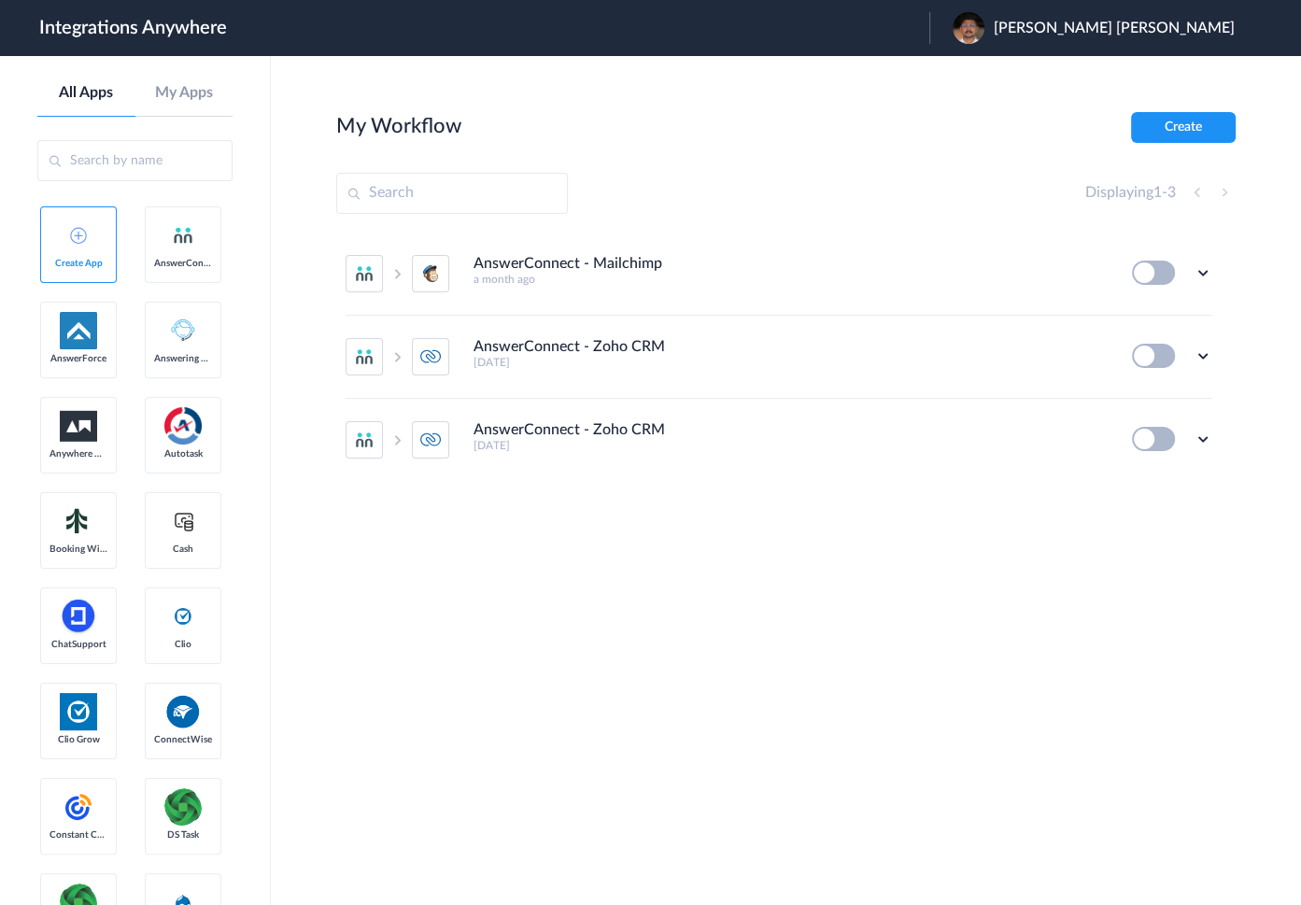
click at [842, 591] on section "My Workflow Create Displaying 1 - 3 AnswerConnect - Mailchimp a month ago Edit …" at bounding box center [785, 536] width 899 height 849
click at [1199, 359] on icon at bounding box center [1202, 355] width 19 height 19
click at [903, 547] on div "AnswerConnect - Mailchimp a month ago Edit Task history Delete AnswerConnect - …" at bounding box center [785, 393] width 899 height 323
click at [870, 598] on section "My Workflow Create Displaying 1 - 3 AnswerConnect - Mailchimp a month ago Edit …" at bounding box center [785, 536] width 899 height 849
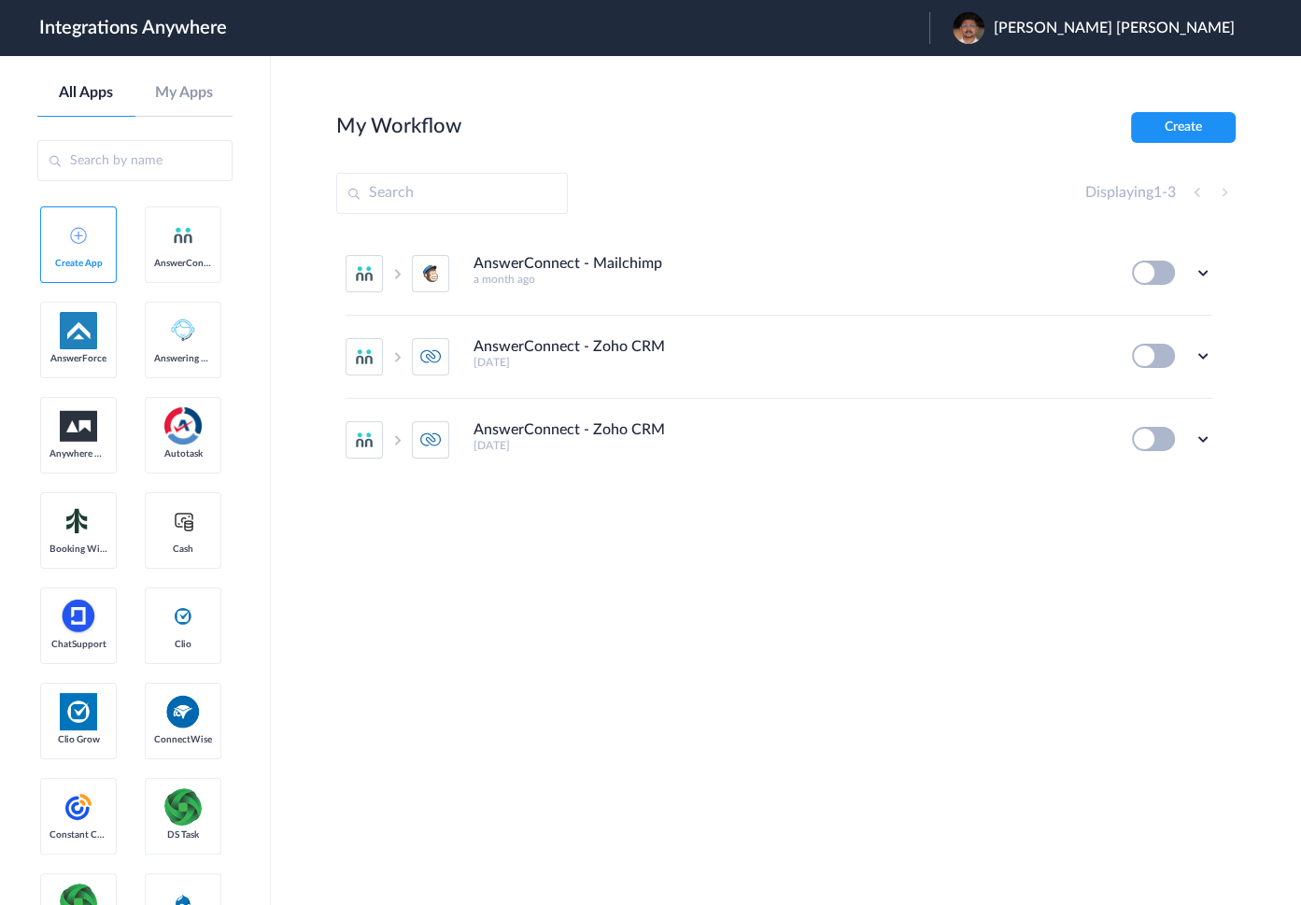
click at [884, 623] on section "My Workflow Create Displaying 1 - 3 AnswerConnect - Mailchimp a month ago Edit …" at bounding box center [785, 536] width 899 height 849
click at [891, 621] on section "My Workflow Create Displaying 1 - 3 AnswerConnect - Mailchimp a month ago Edit …" at bounding box center [785, 536] width 899 height 849
click at [620, 696] on section "My Workflow Create Displaying 1 - 3 AnswerConnect - Mailchimp a month ago Edit …" at bounding box center [785, 536] width 899 height 849
click at [590, 629] on section "My Workflow Create Displaying 1 - 3 AnswerConnect - Mailchimp a month ago Edit …" at bounding box center [785, 536] width 899 height 849
click at [587, 629] on section "My Workflow Create Displaying 1 - 3 AnswerConnect - Mailchimp a month ago Edit …" at bounding box center [785, 536] width 899 height 849
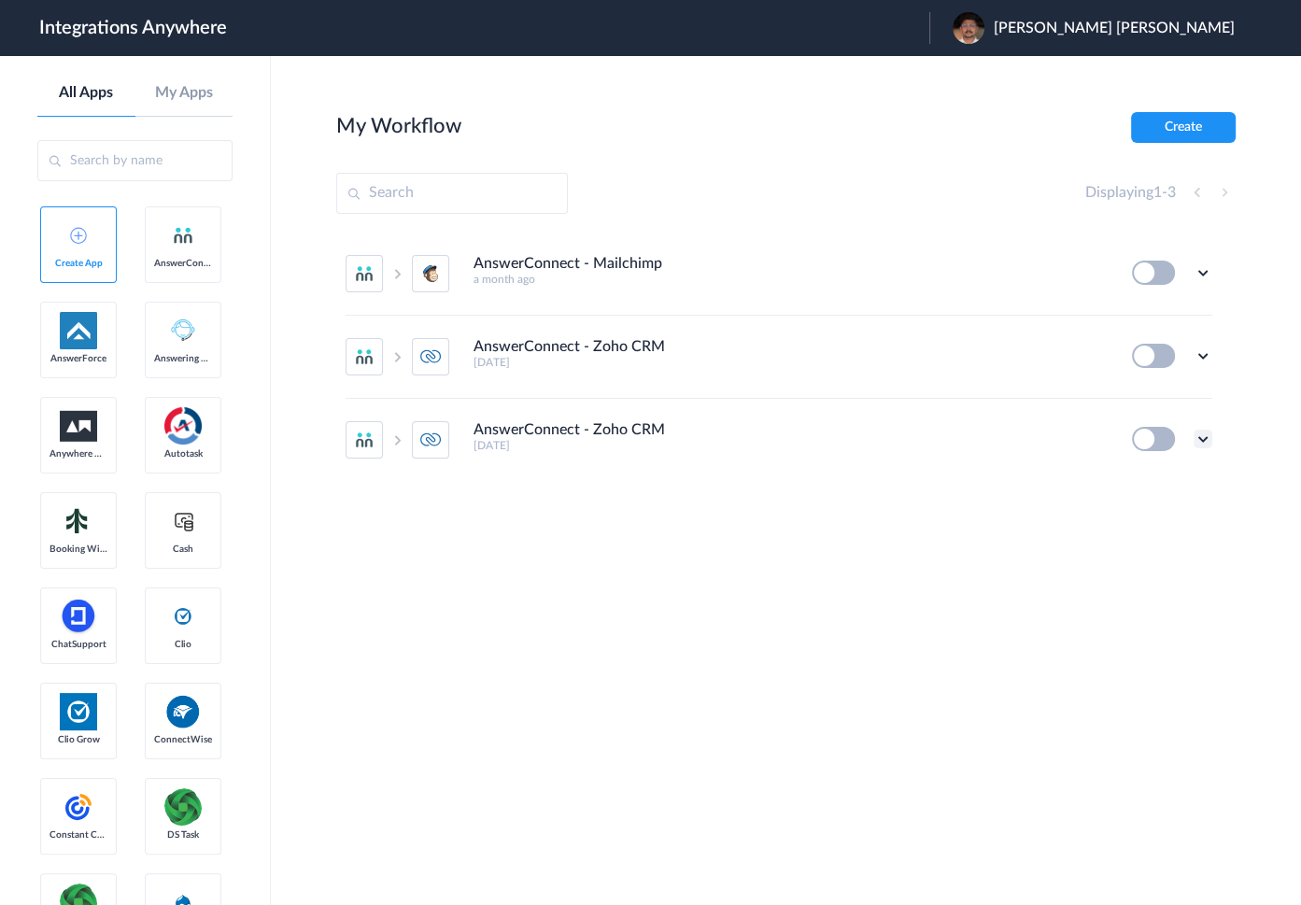
click at [1199, 440] on icon at bounding box center [1202, 438] width 19 height 19
click at [1139, 320] on link "Edit" at bounding box center [1126, 323] width 45 height 13
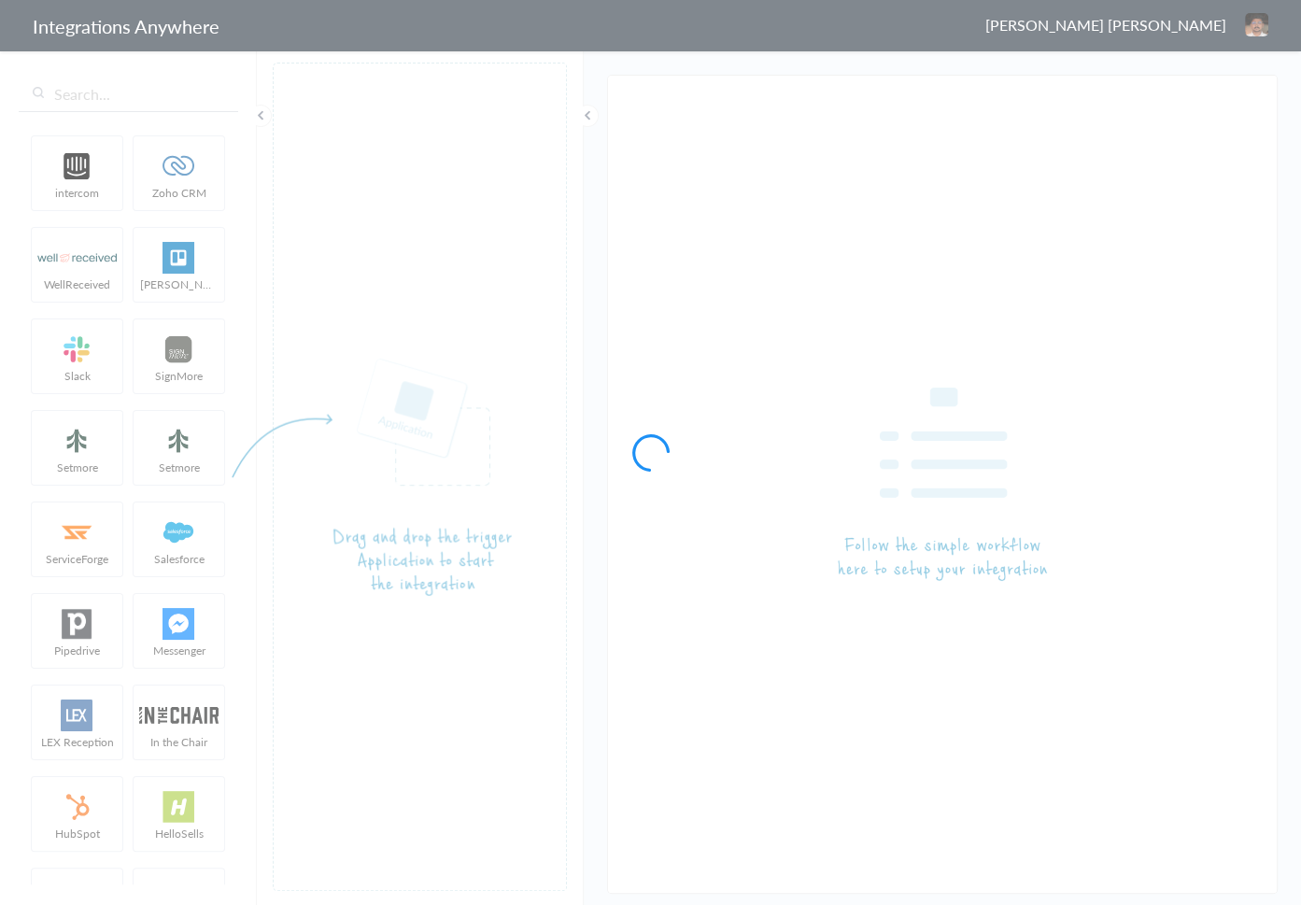
type input "AnswerConnect - Zoho CRM"
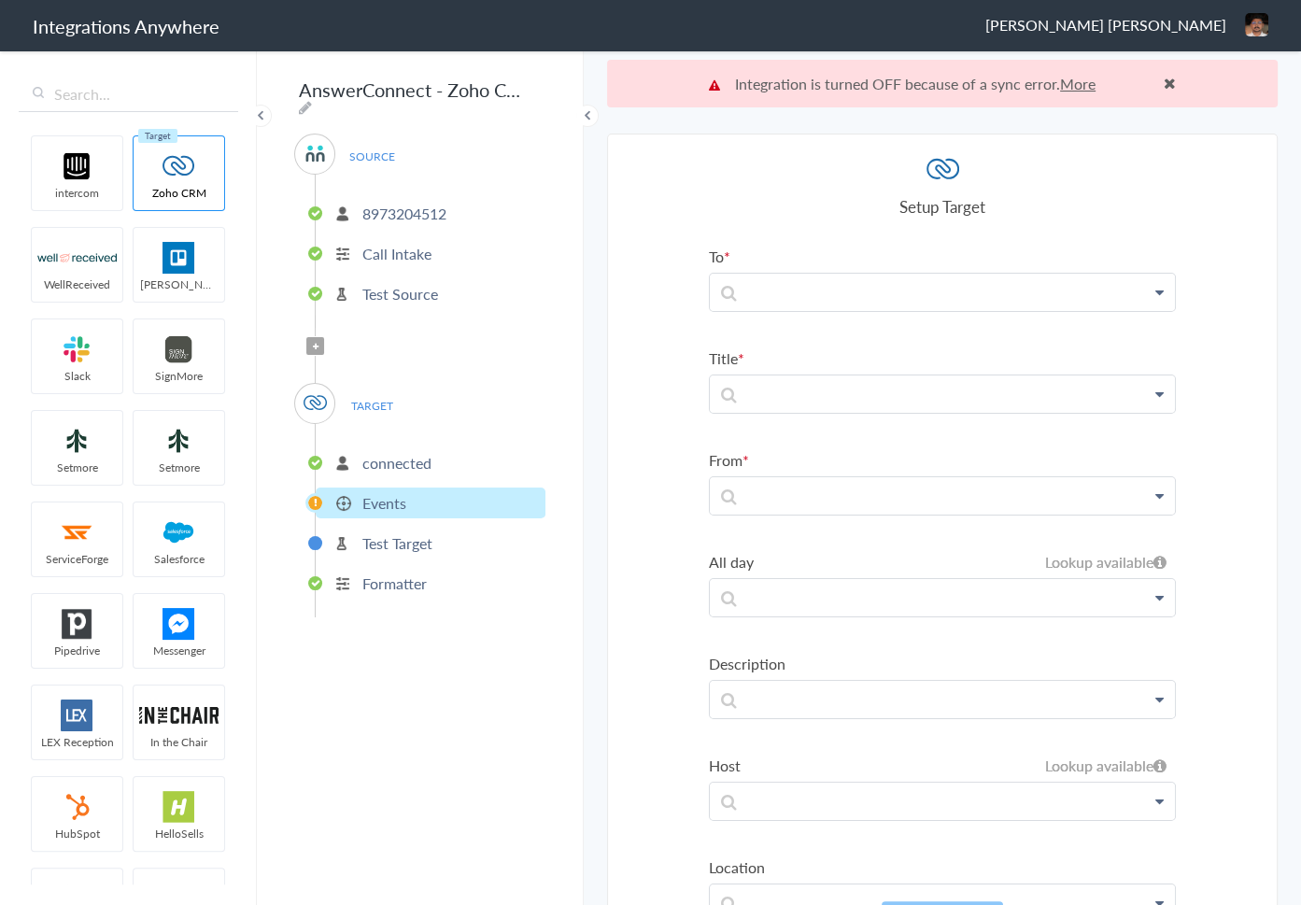
click at [646, 499] on section "Select Account 8973204512 Rename Delete ([DATE]) + connect Continue Setup Sourc…" at bounding box center [942, 543] width 670 height 819
click at [1168, 82] on span at bounding box center [1169, 83] width 12 height 15
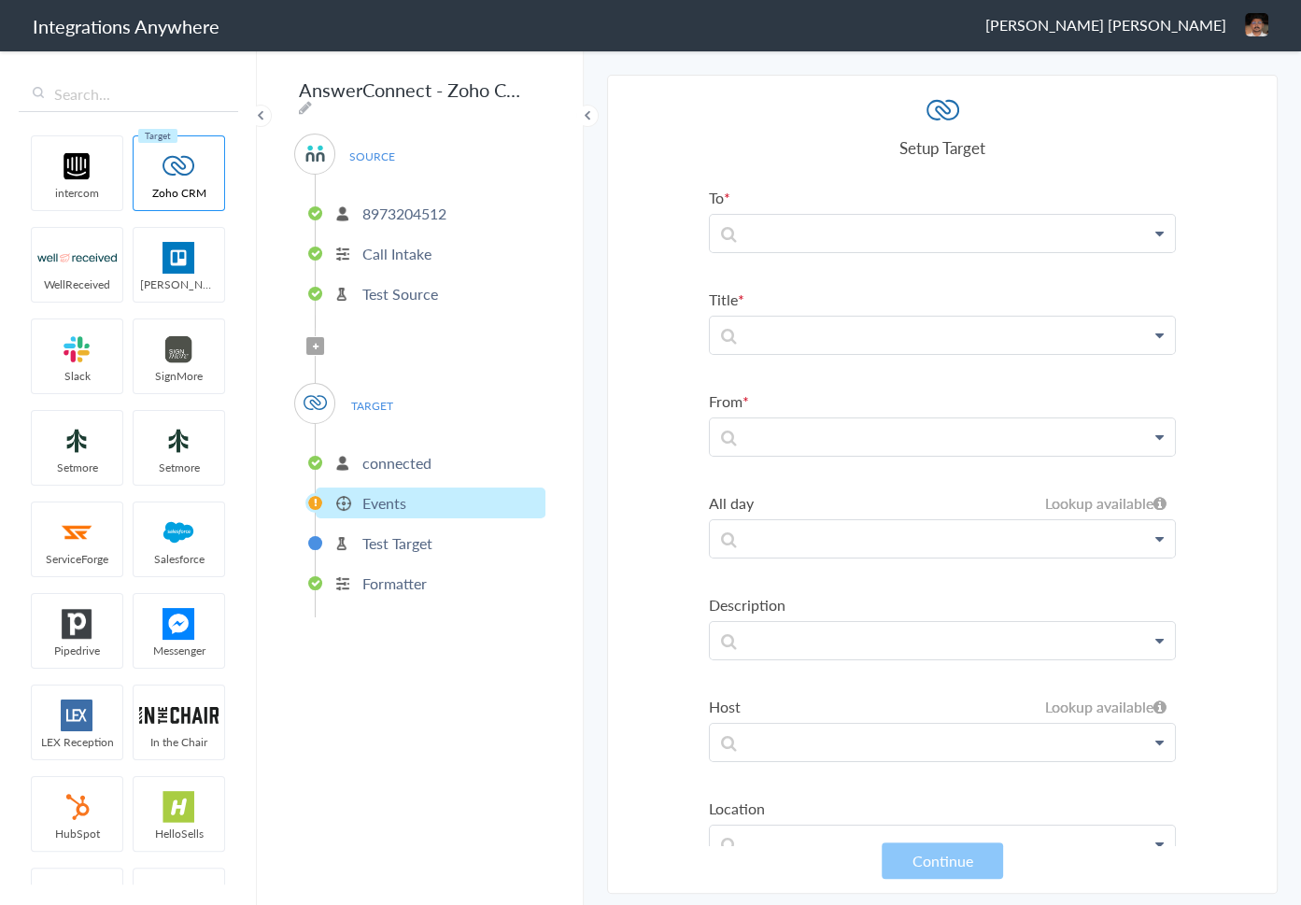
click at [641, 319] on section "Select Account 8973204512 Rename Delete ([DATE]) + connect Continue Setup Sourc…" at bounding box center [942, 484] width 670 height 819
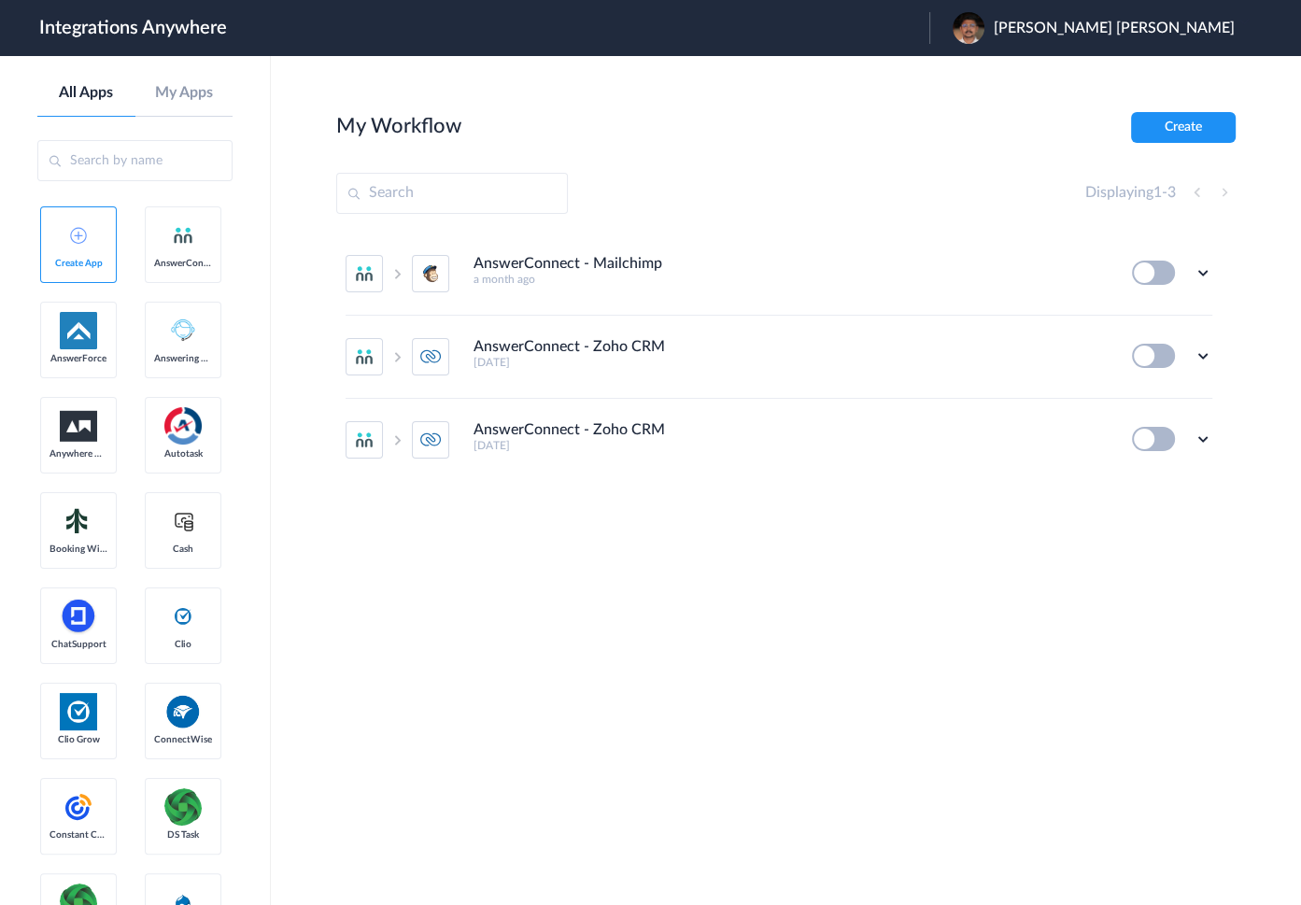
click at [652, 541] on div "AnswerConnect - Mailchimp a month ago Edit Task history Delete AnswerConnect - …" at bounding box center [785, 393] width 899 height 323
click at [679, 547] on div "AnswerConnect - Mailchimp a month ago Edit Task history Delete AnswerConnect - …" at bounding box center [785, 393] width 899 height 323
click at [653, 547] on div "AnswerConnect - Mailchimp a month ago Edit Task history Delete AnswerConnect - …" at bounding box center [785, 393] width 899 height 323
click at [748, 508] on div "AnswerConnect - Mailchimp a month ago Edit Task history Delete AnswerConnect - …" at bounding box center [785, 393] width 899 height 323
click at [668, 769] on section "My Workflow Create Displaying 1 - 3 AnswerConnect - Mailchimp a month ago Edit …" at bounding box center [785, 536] width 899 height 849
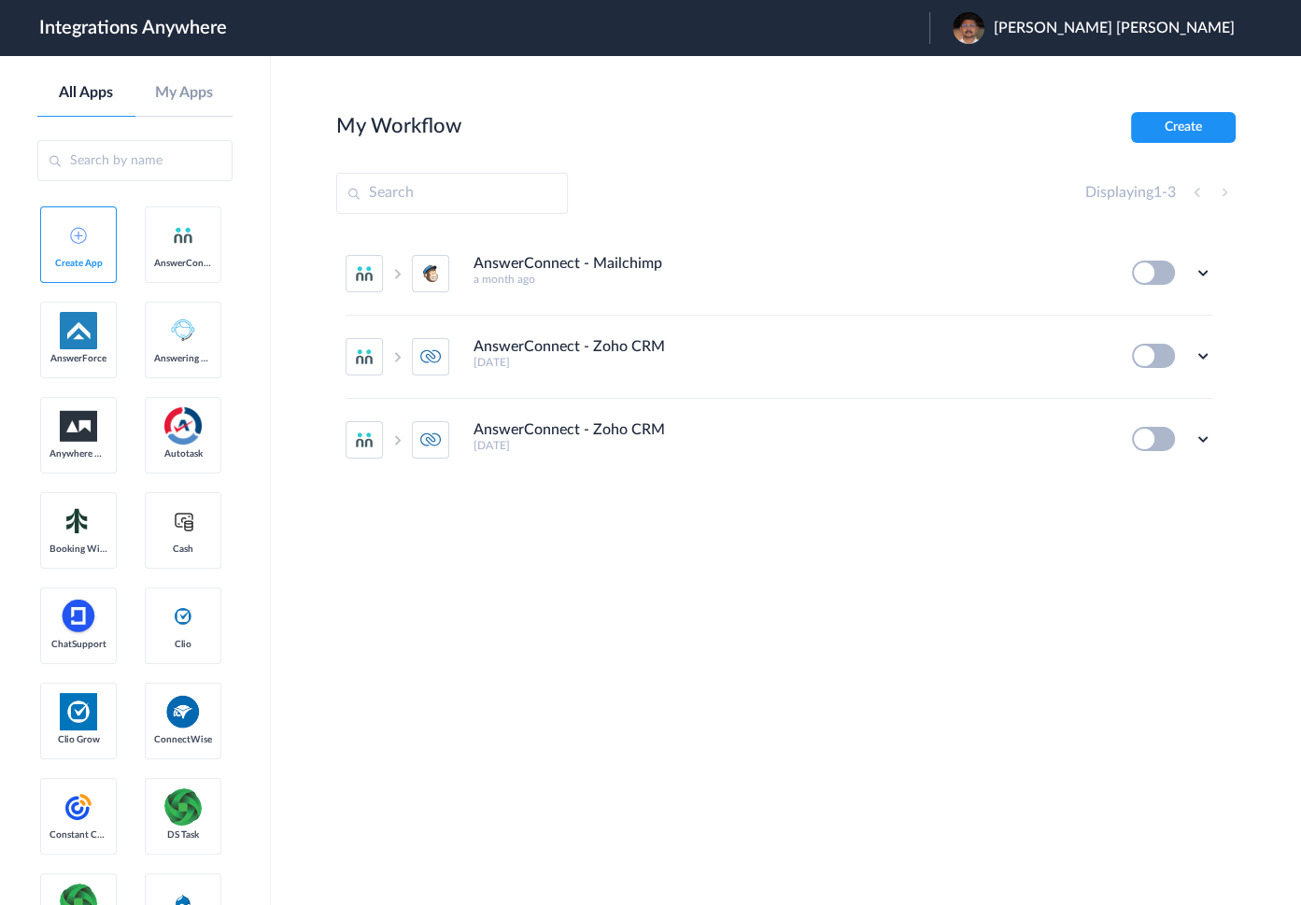
click at [806, 664] on section "My Workflow Create Displaying 1 - 3 AnswerConnect - Mailchimp a month ago Edit …" at bounding box center [785, 536] width 899 height 849
click at [744, 674] on section "My Workflow Create Displaying 1 - 3 AnswerConnect - Mailchimp a month ago Edit …" at bounding box center [785, 536] width 899 height 849
click at [1202, 441] on icon at bounding box center [1202, 438] width 19 height 19
click at [1151, 326] on li "Edit" at bounding box center [1150, 324] width 121 height 35
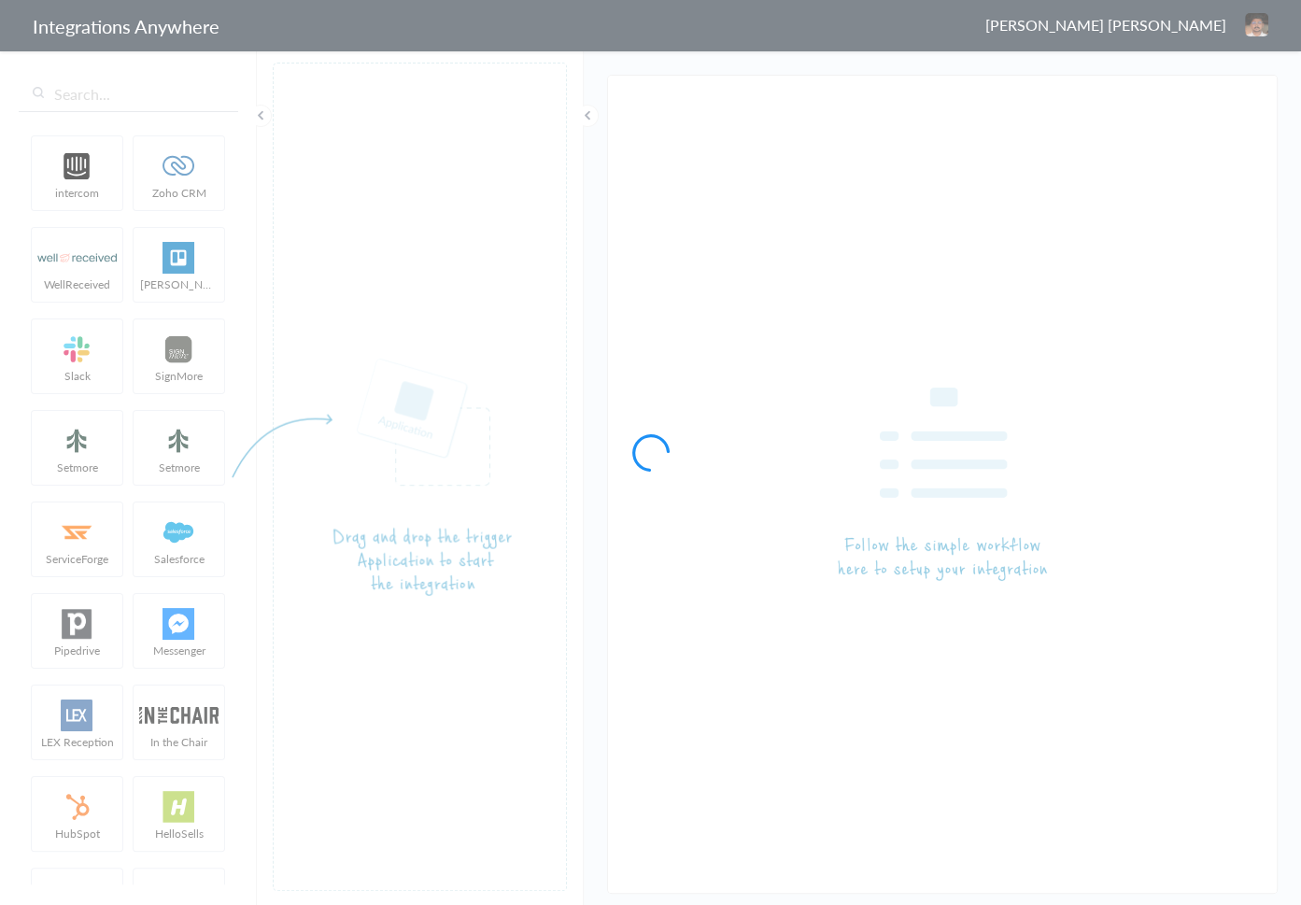
type input "AnswerConnect - Zoho CRM"
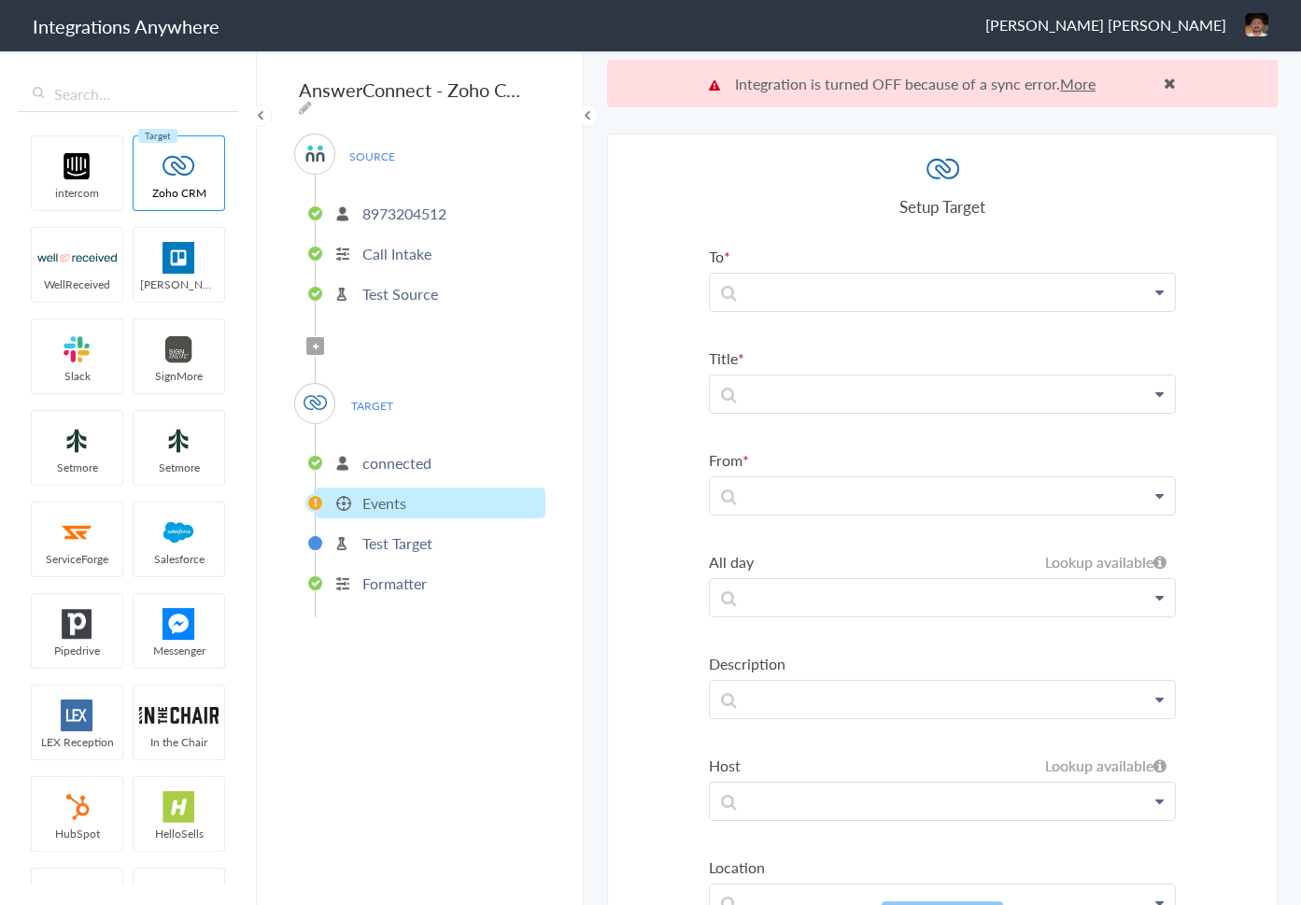
click at [403, 452] on p "connected" at bounding box center [396, 462] width 69 height 21
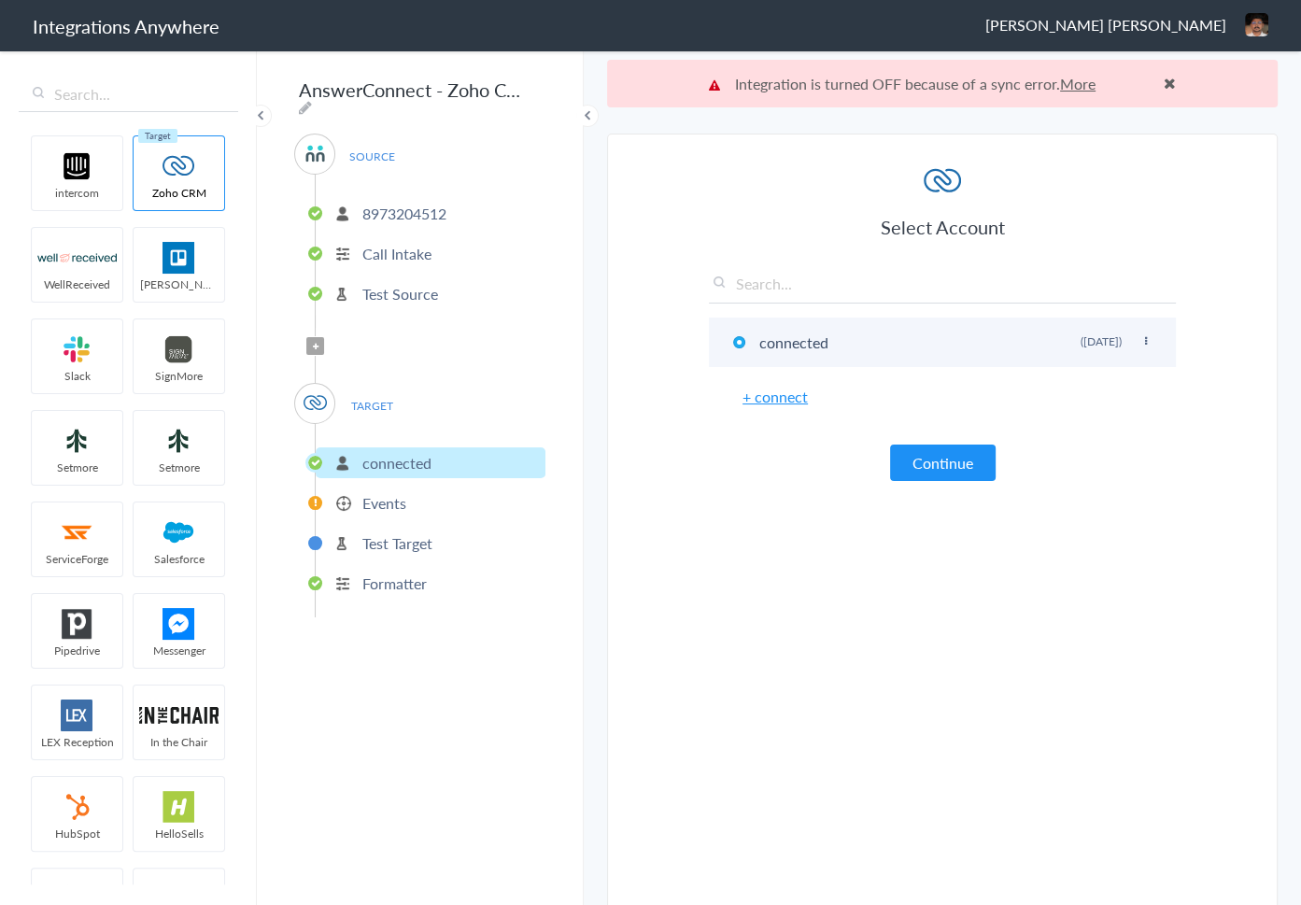
click at [1142, 344] on icon at bounding box center [1145, 341] width 11 height 10
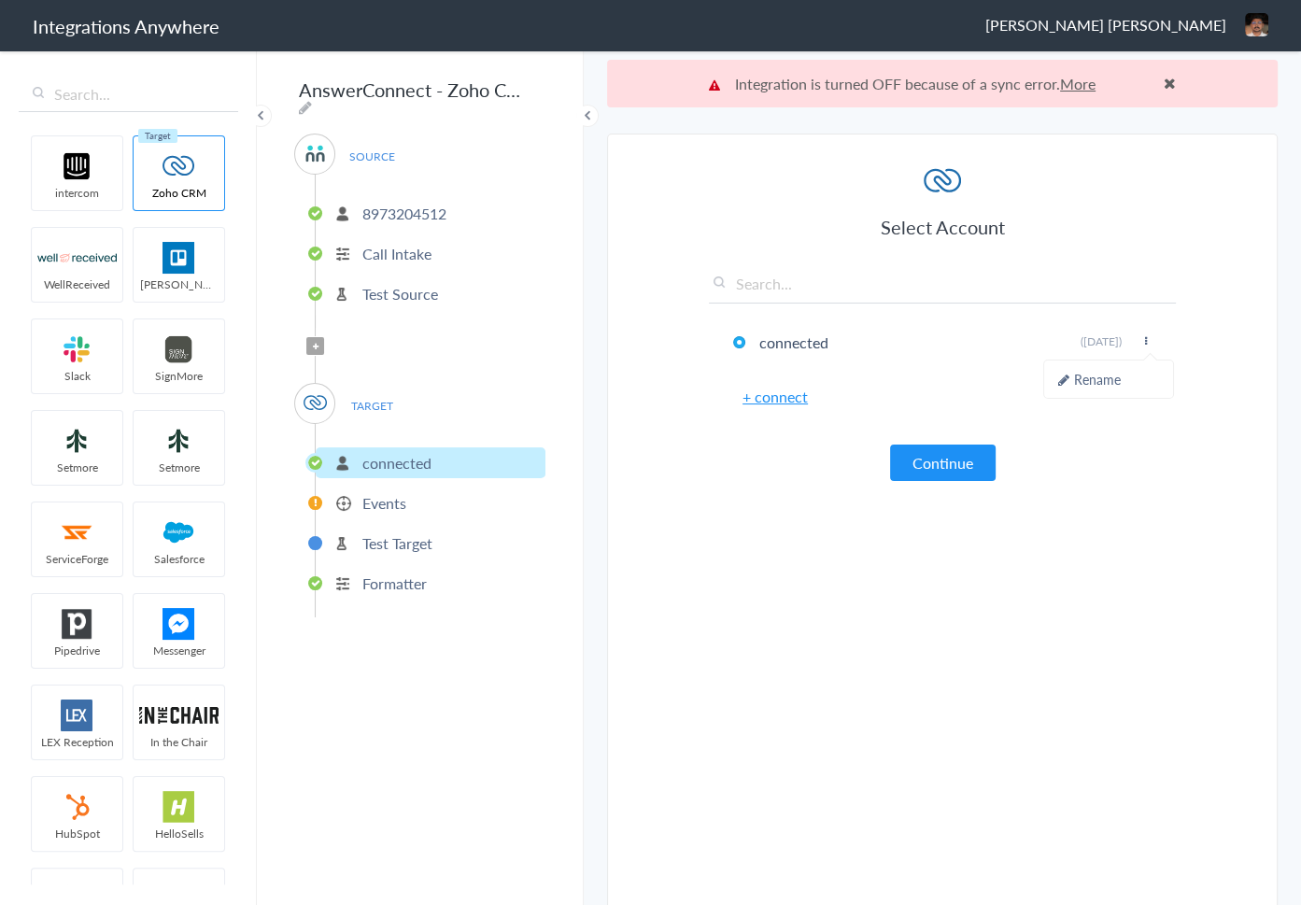
click at [1094, 615] on article "Select Account connected Rename Delete ([DATE]) + connect Continue Setup Target…" at bounding box center [942, 552] width 467 height 780
click at [729, 552] on article "Select Account connected Rename Delete ([DATE]) + connect Continue Setup Target…" at bounding box center [942, 552] width 467 height 780
